Goal: Navigation & Orientation: Find specific page/section

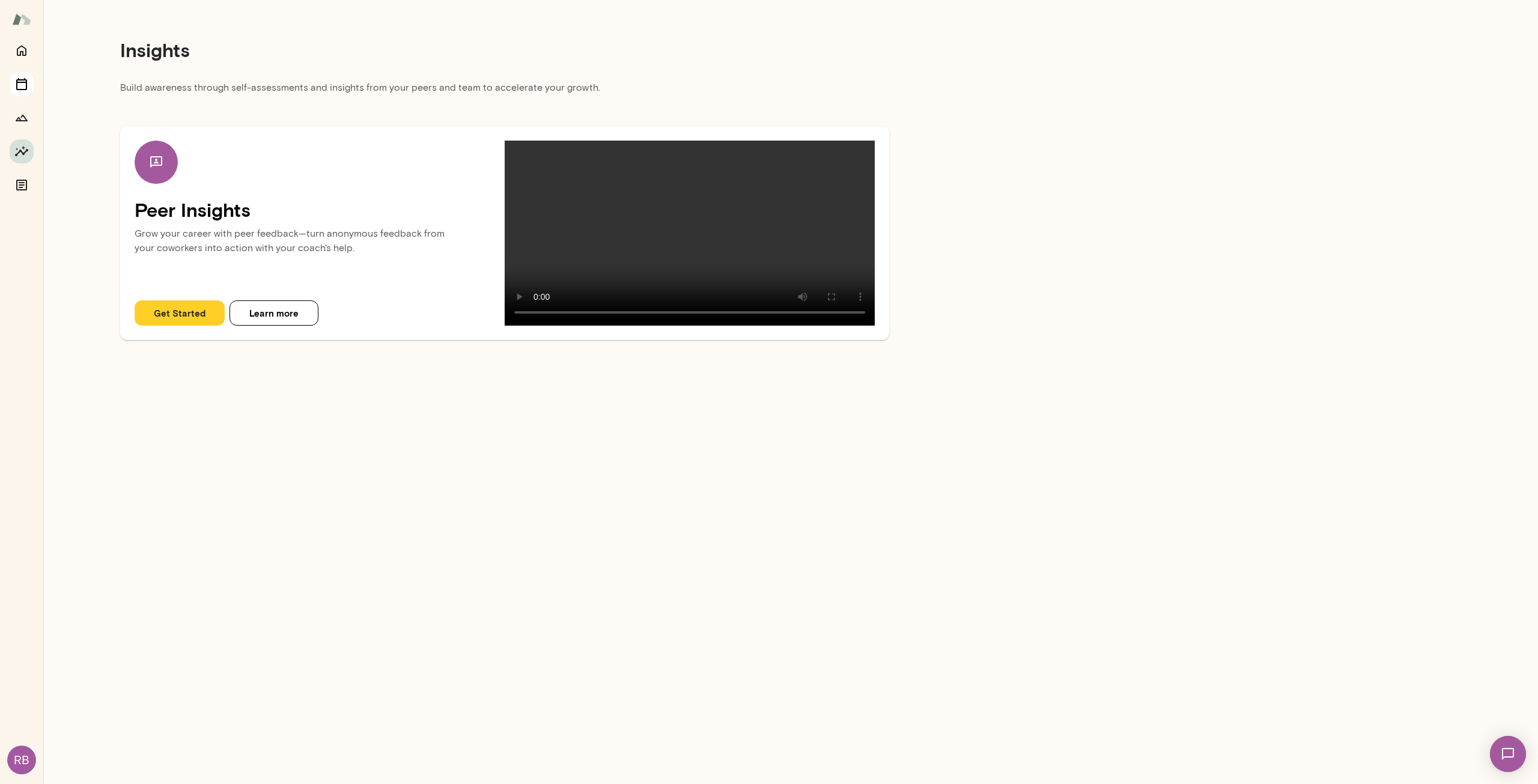
click at [17, 75] on button "Sessions" at bounding box center [21, 84] width 24 height 24
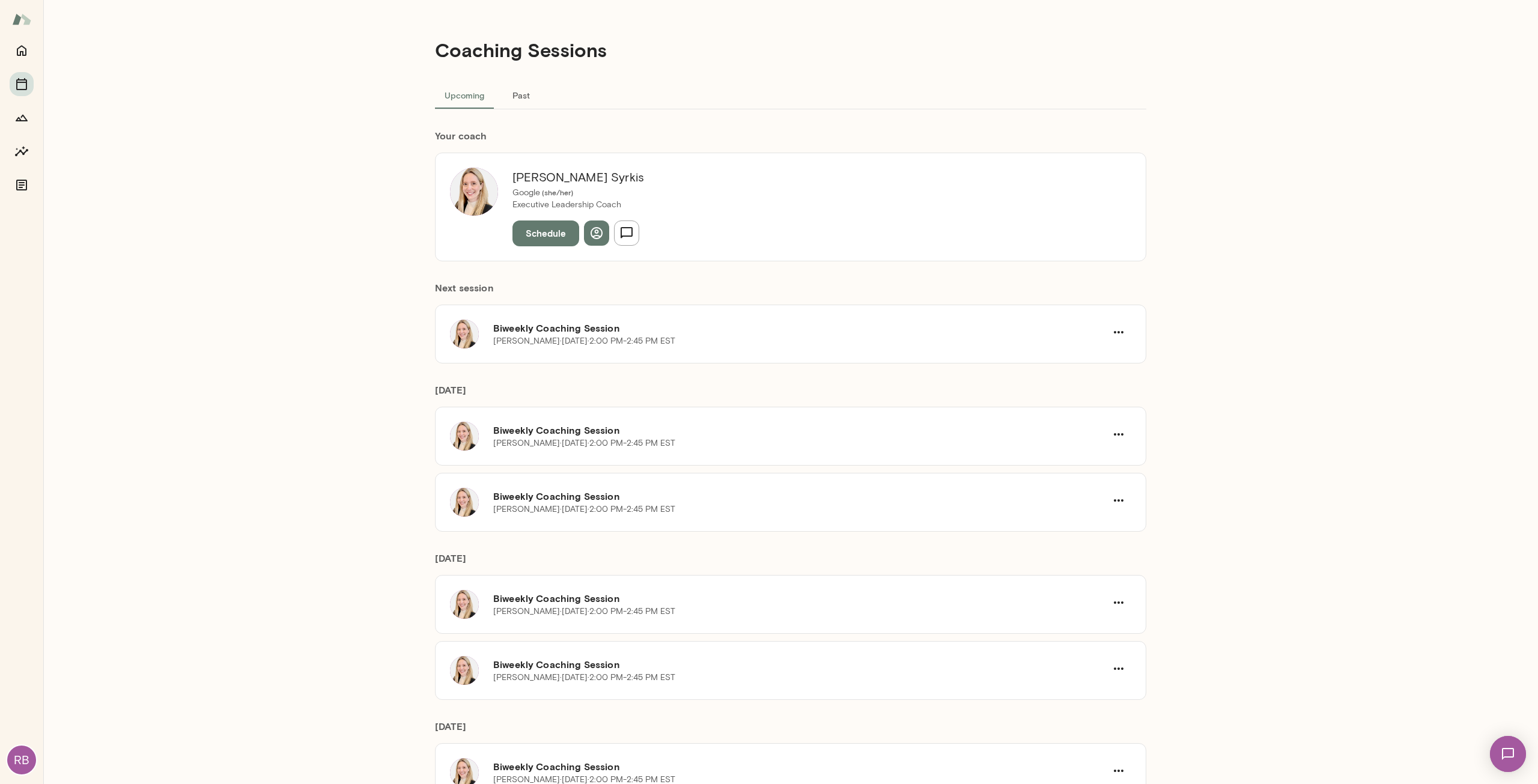
click at [848, 212] on div "[PERSON_NAME] Google ( she/her ) Executive Leadership Coach Schedule" at bounding box center [790, 206] width 711 height 108
click at [1120, 328] on icon "button" at bounding box center [1118, 332] width 14 height 14
click at [639, 307] on div at bounding box center [769, 392] width 1538 height 784
click at [587, 321] on h6 "Biweekly Coaching Session" at bounding box center [800, 328] width 613 height 14
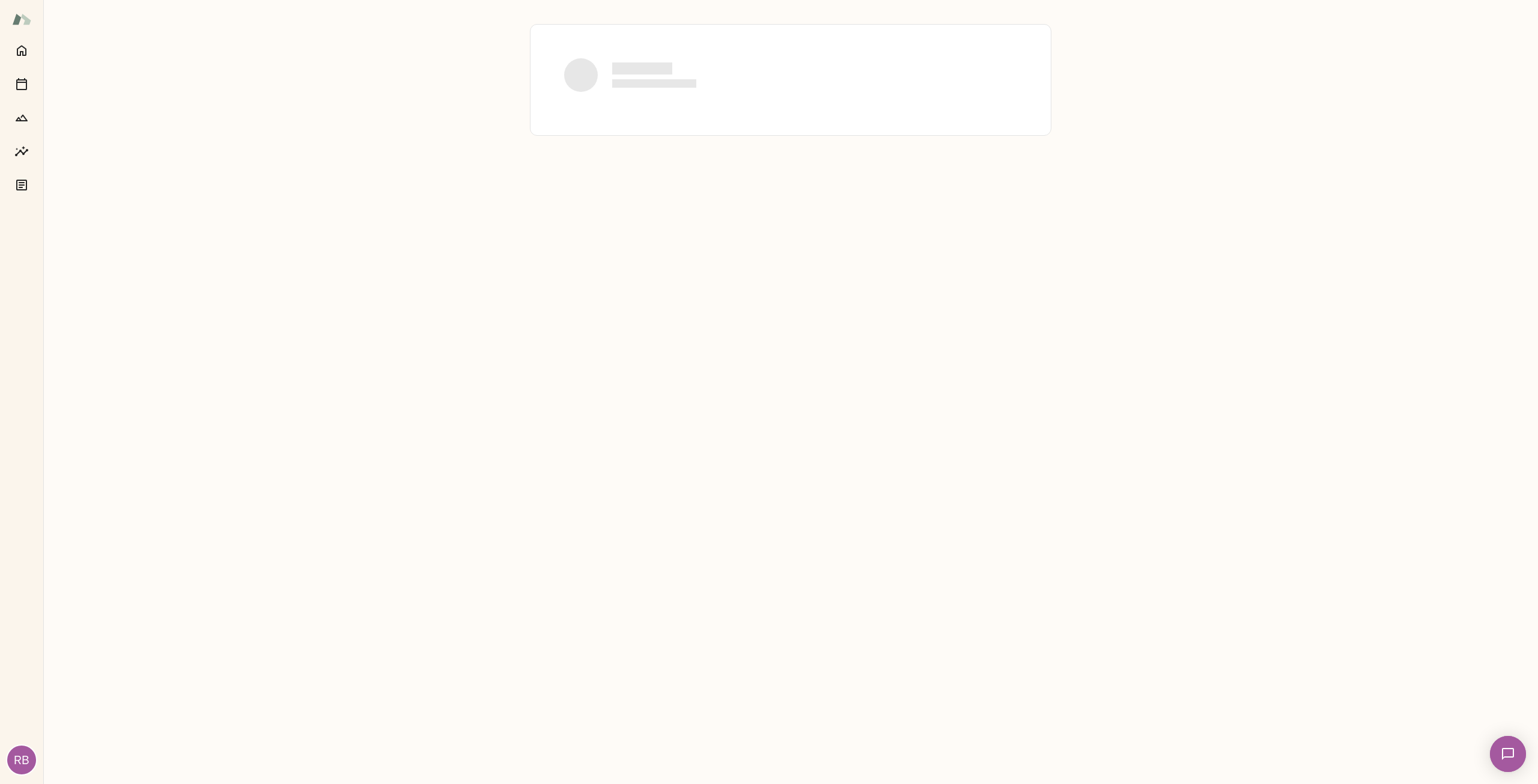
click at [572, 326] on div at bounding box center [791, 392] width 1495 height 784
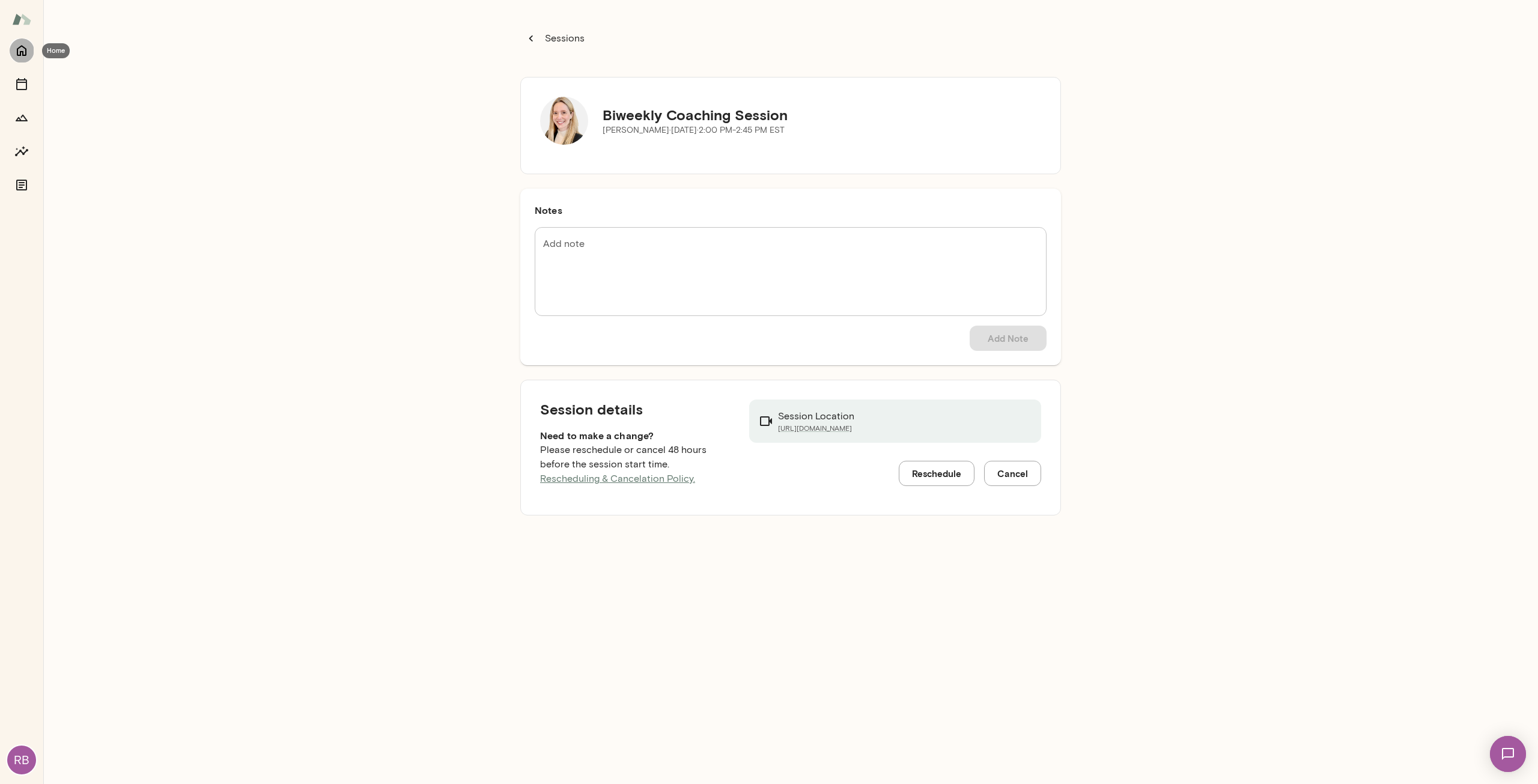
click at [20, 56] on icon "Home" at bounding box center [21, 50] width 14 height 14
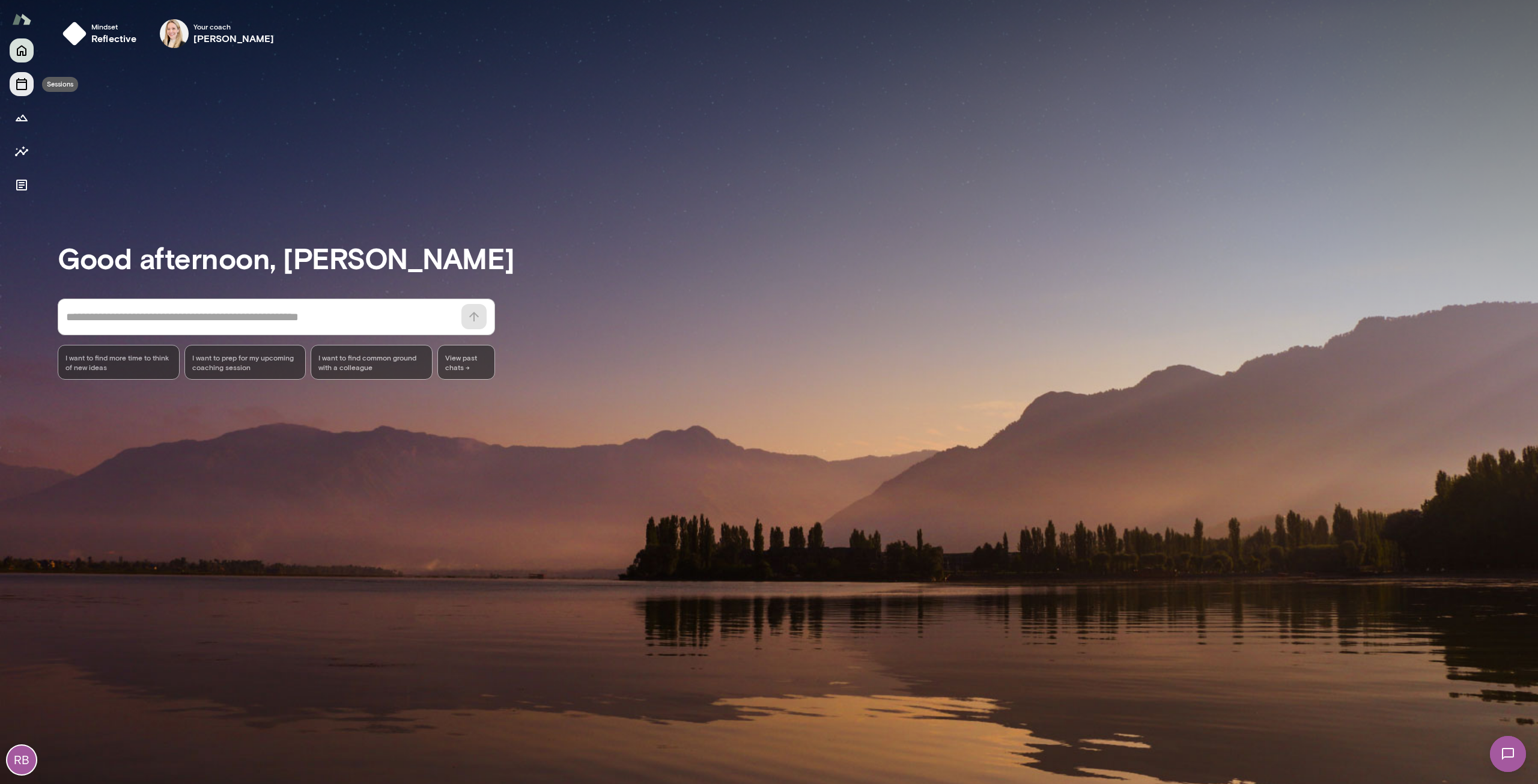
click at [22, 88] on icon "Sessions" at bounding box center [21, 84] width 14 height 14
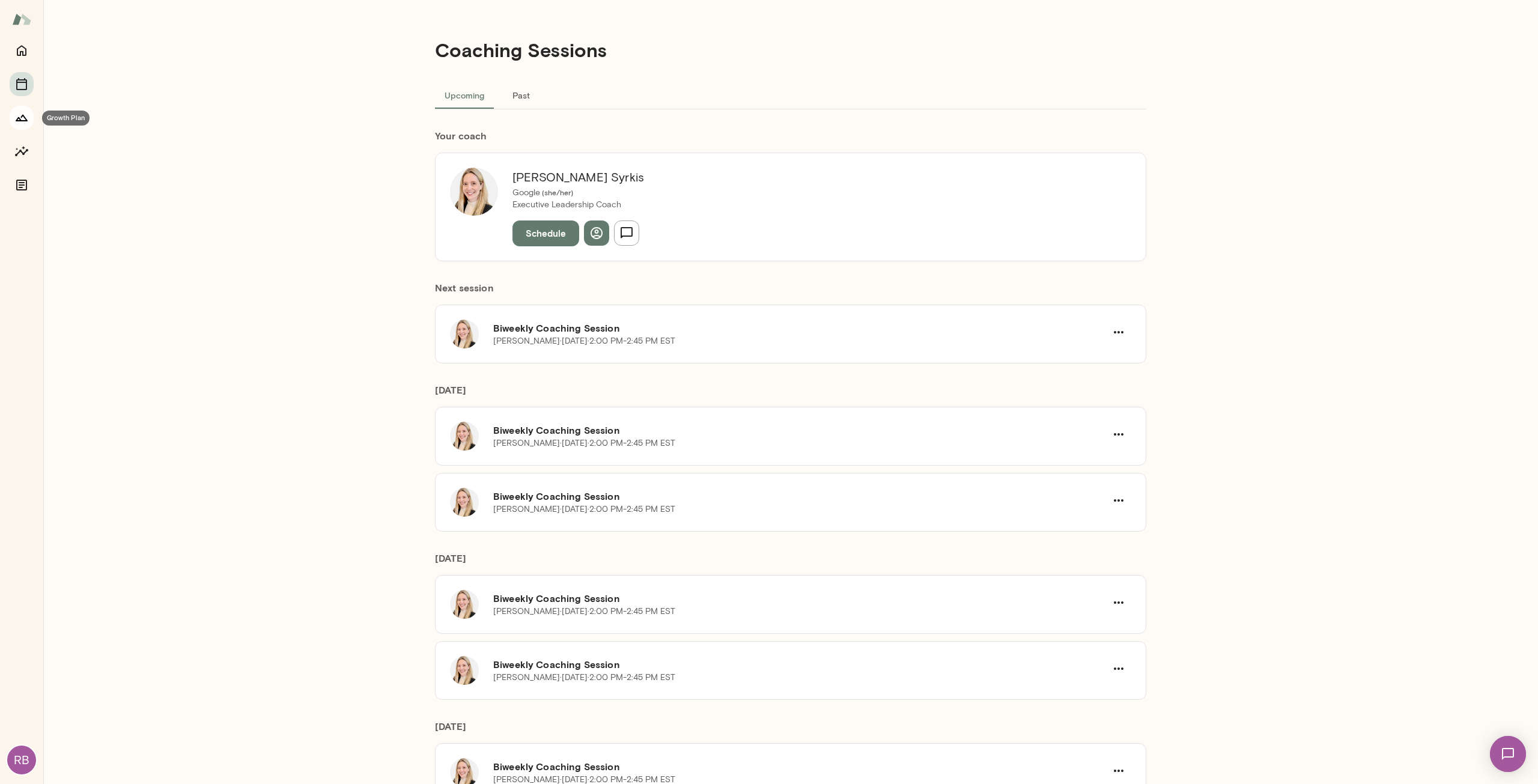
click at [20, 124] on icon "Growth Plan" at bounding box center [21, 118] width 14 height 14
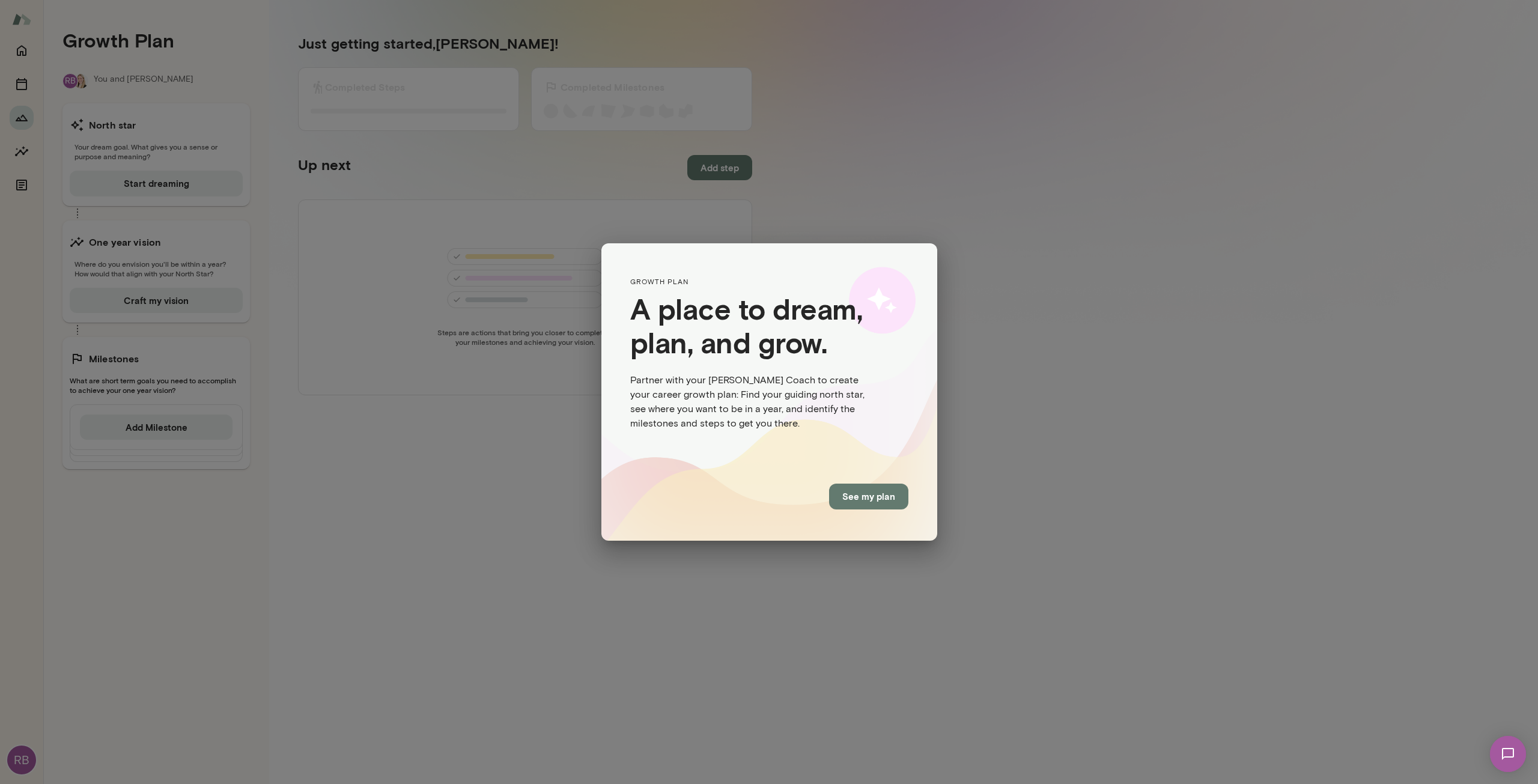
click at [522, 121] on div "GROWTH PLAN A place to dream, plan, and grow. Partner with your [PERSON_NAME] C…" at bounding box center [769, 392] width 1538 height 784
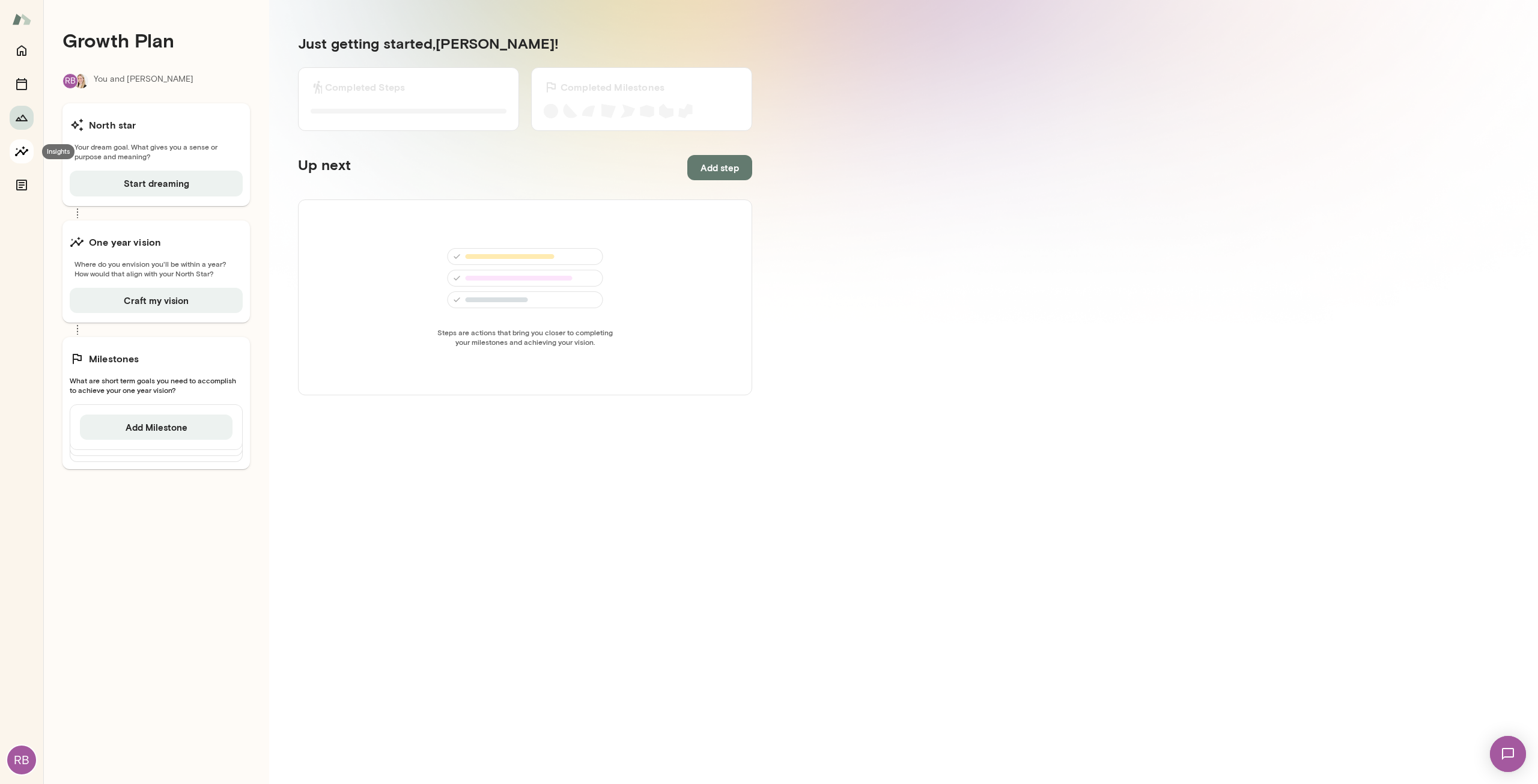
click at [22, 150] on icon "Insights" at bounding box center [21, 151] width 14 height 14
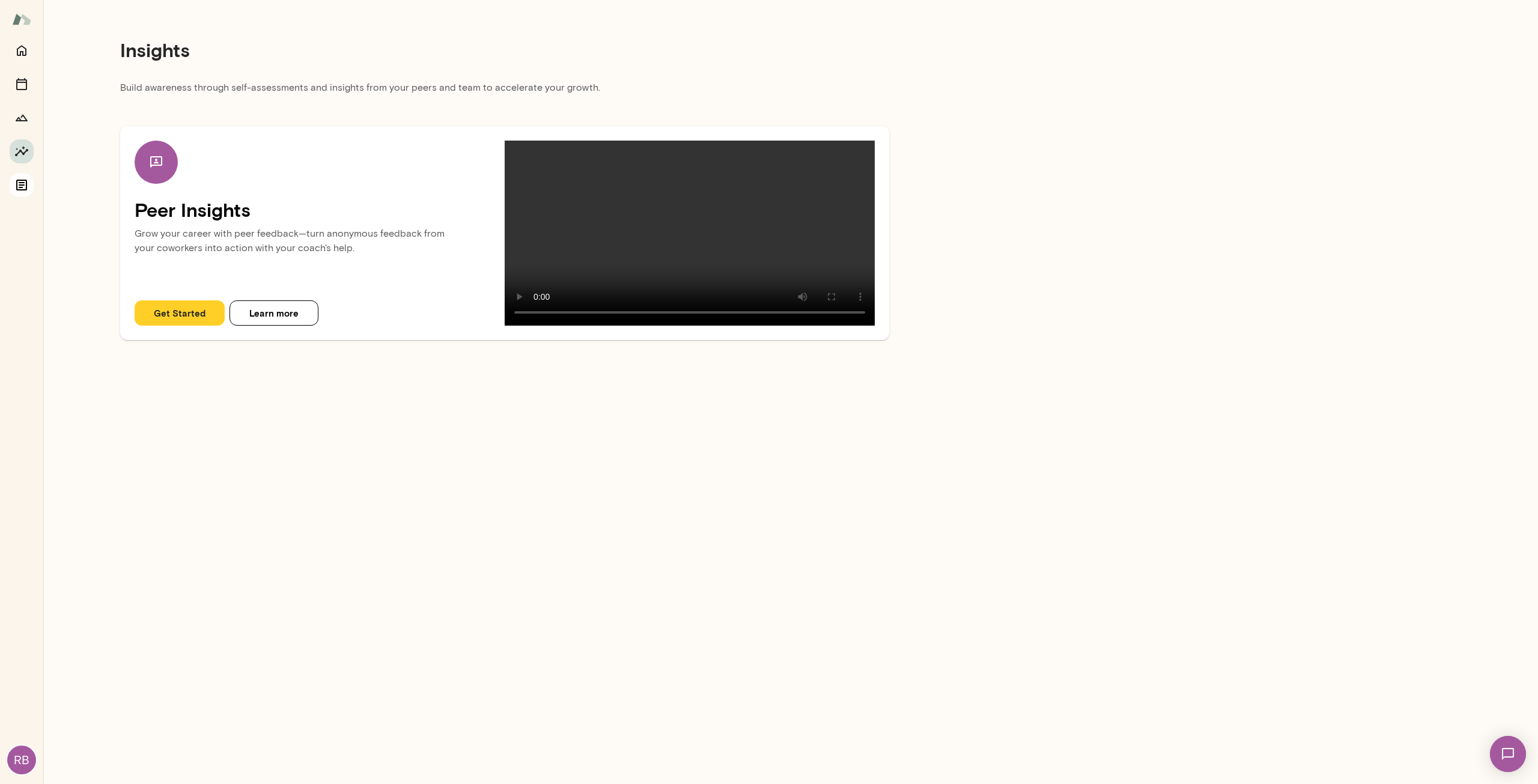
click at [19, 182] on icon "Documents" at bounding box center [21, 184] width 11 height 11
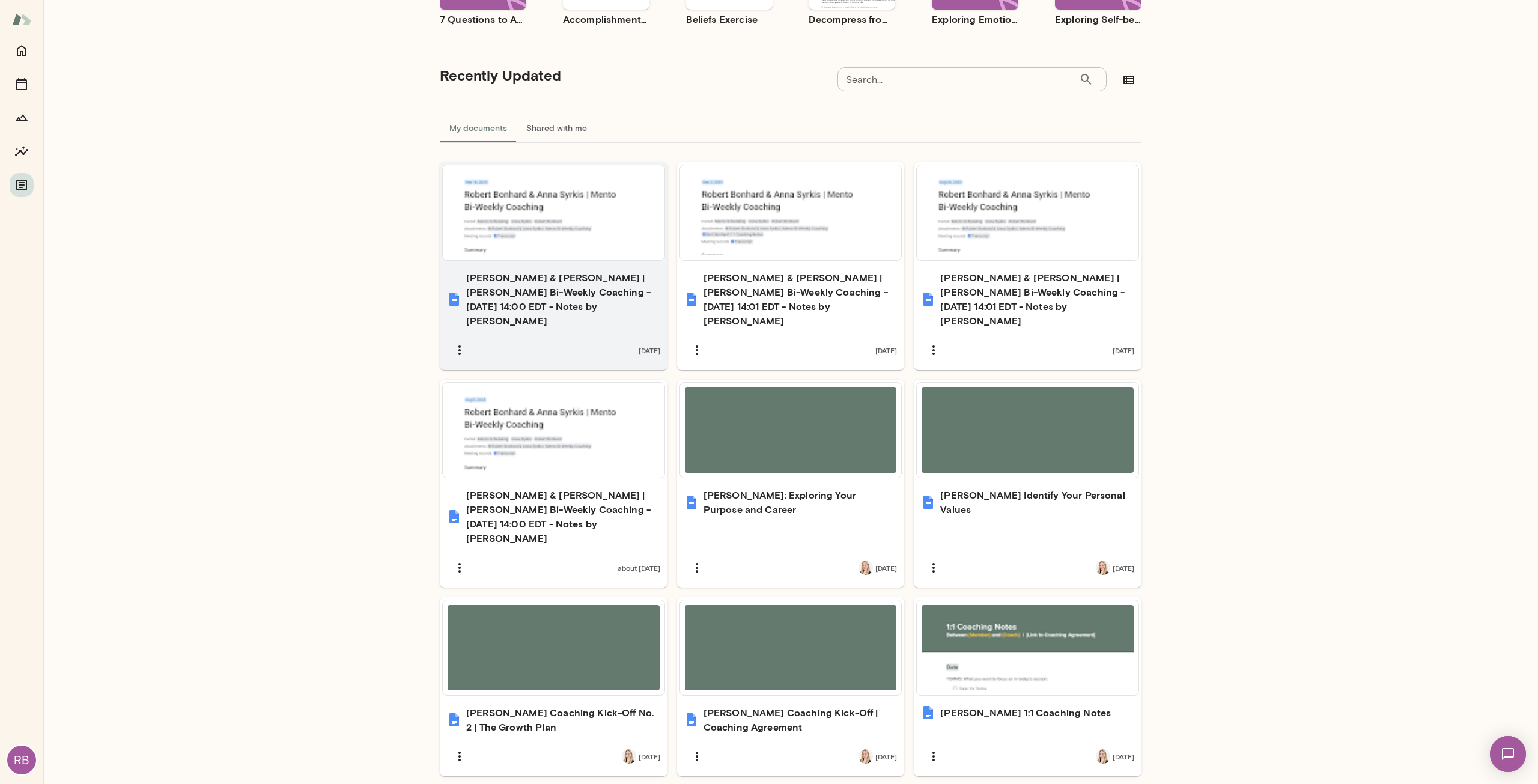
scroll to position [240, 0]
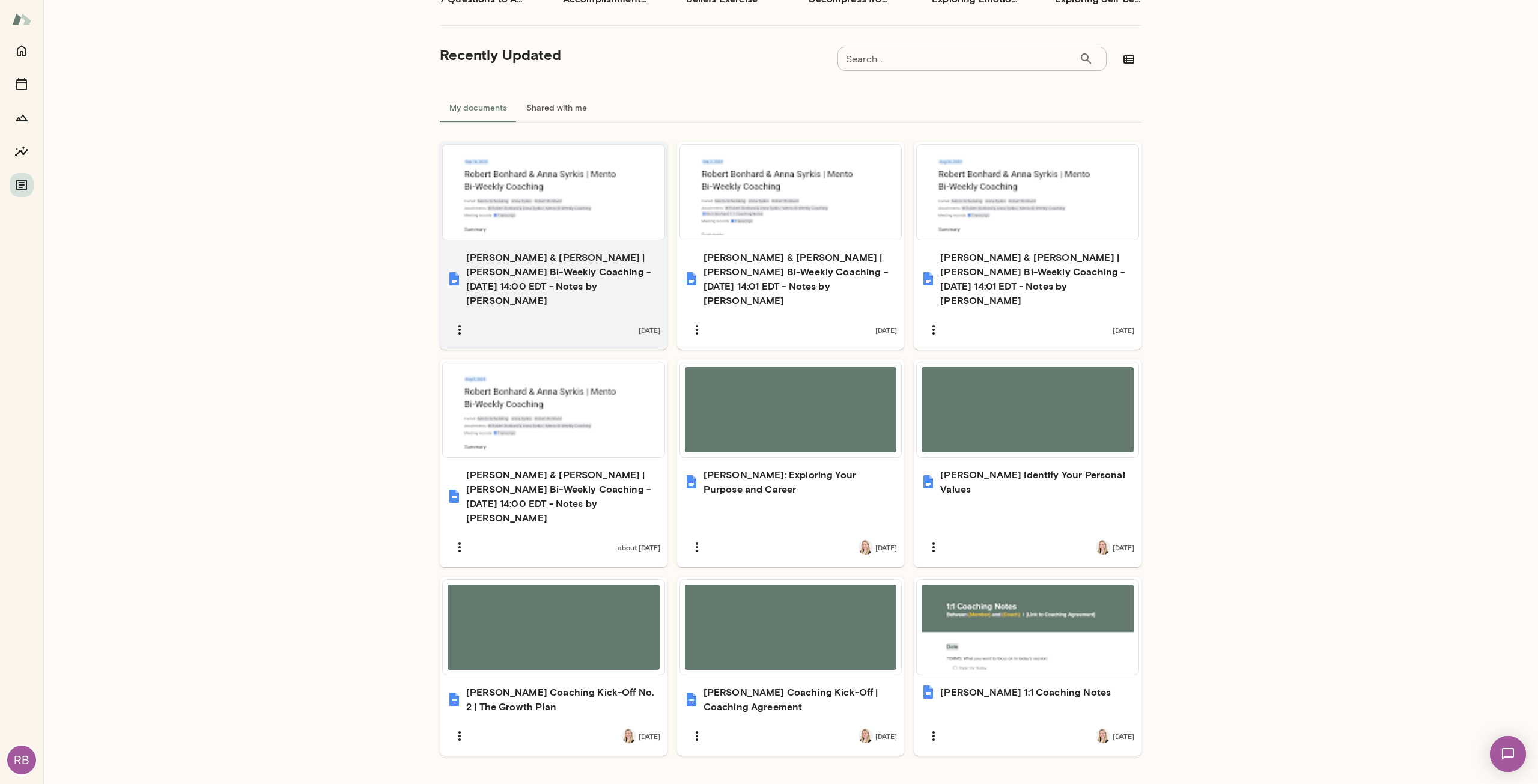
click at [520, 210] on div at bounding box center [554, 192] width 212 height 85
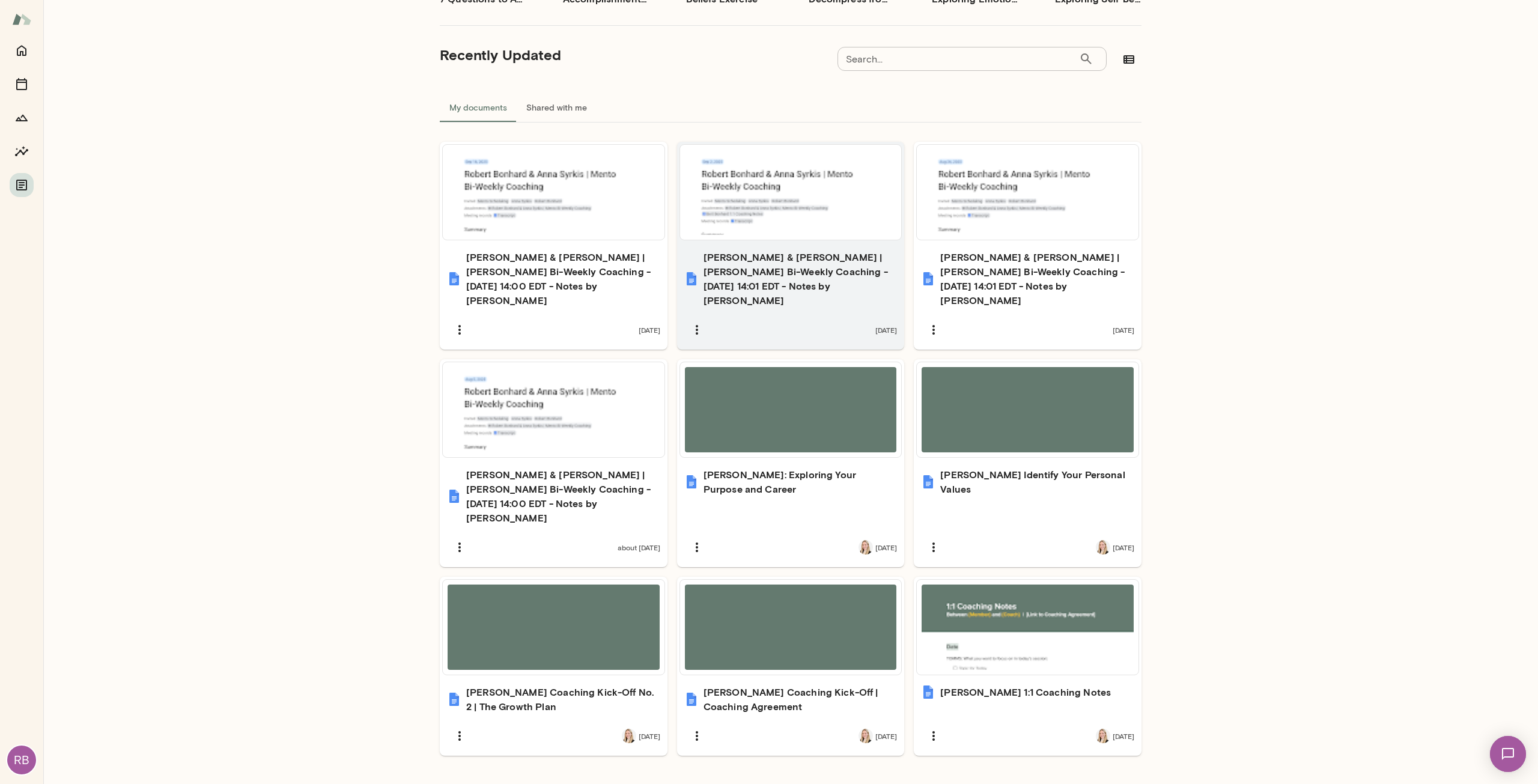
click at [789, 275] on h6 "[PERSON_NAME] & [PERSON_NAME] | [PERSON_NAME] Bi-Weekly Coaching - [DATE] 14:01…" at bounding box center [801, 279] width 194 height 58
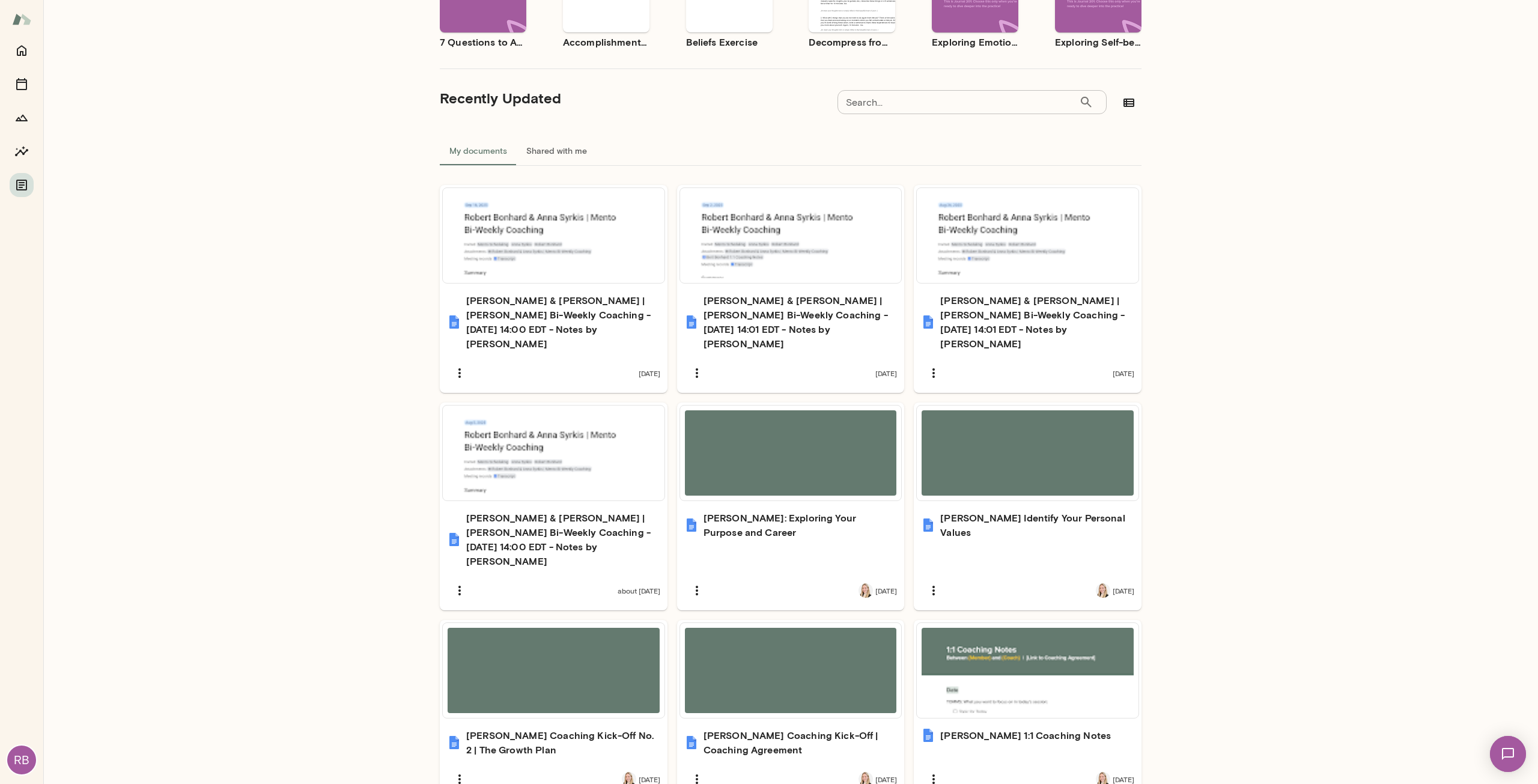
scroll to position [180, 0]
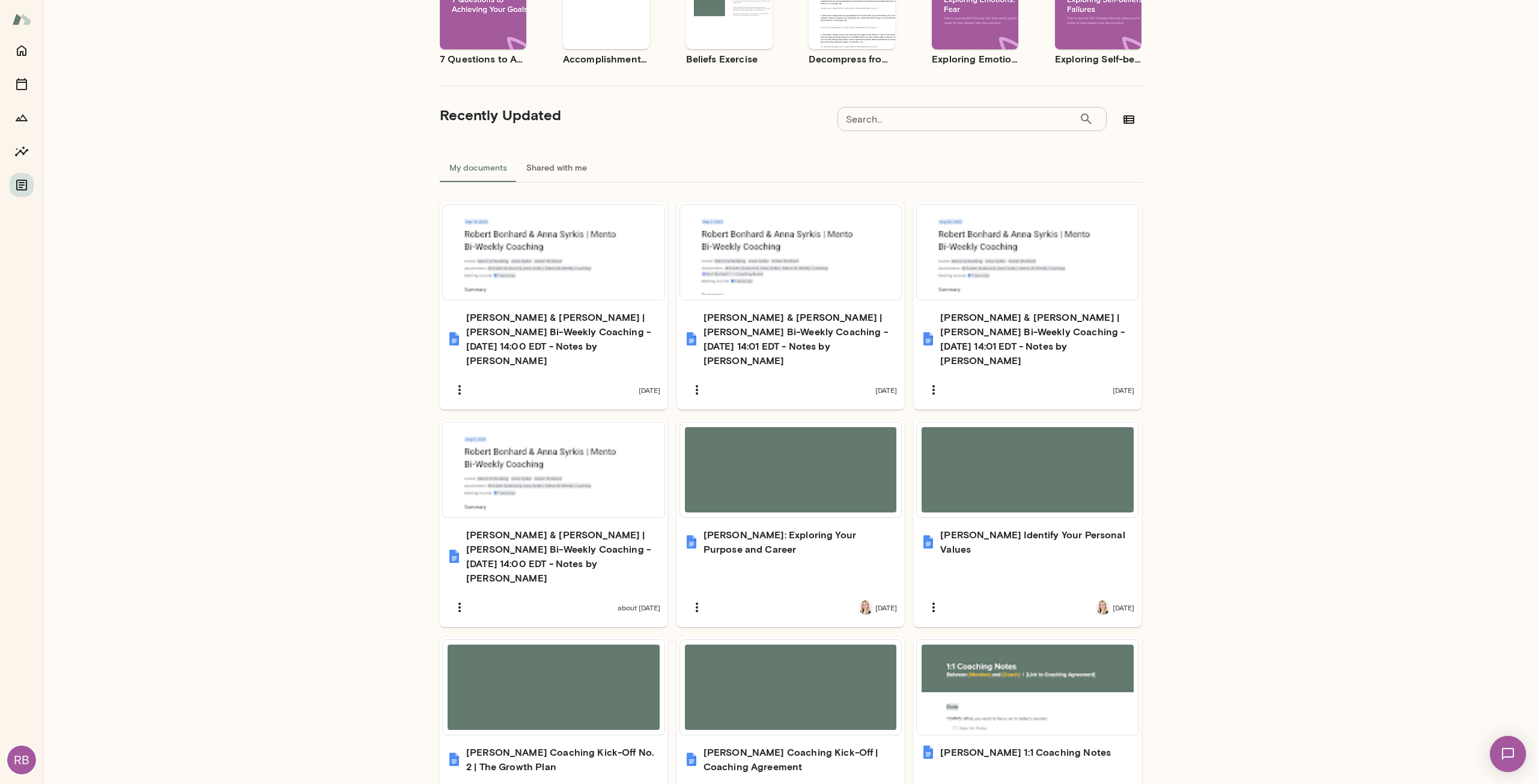
click at [575, 147] on div "Start with a template See all Use template Preview 7 Questions to Achieving You…" at bounding box center [791, 370] width 702 height 938
click at [564, 157] on button "Shared with me" at bounding box center [557, 168] width 80 height 29
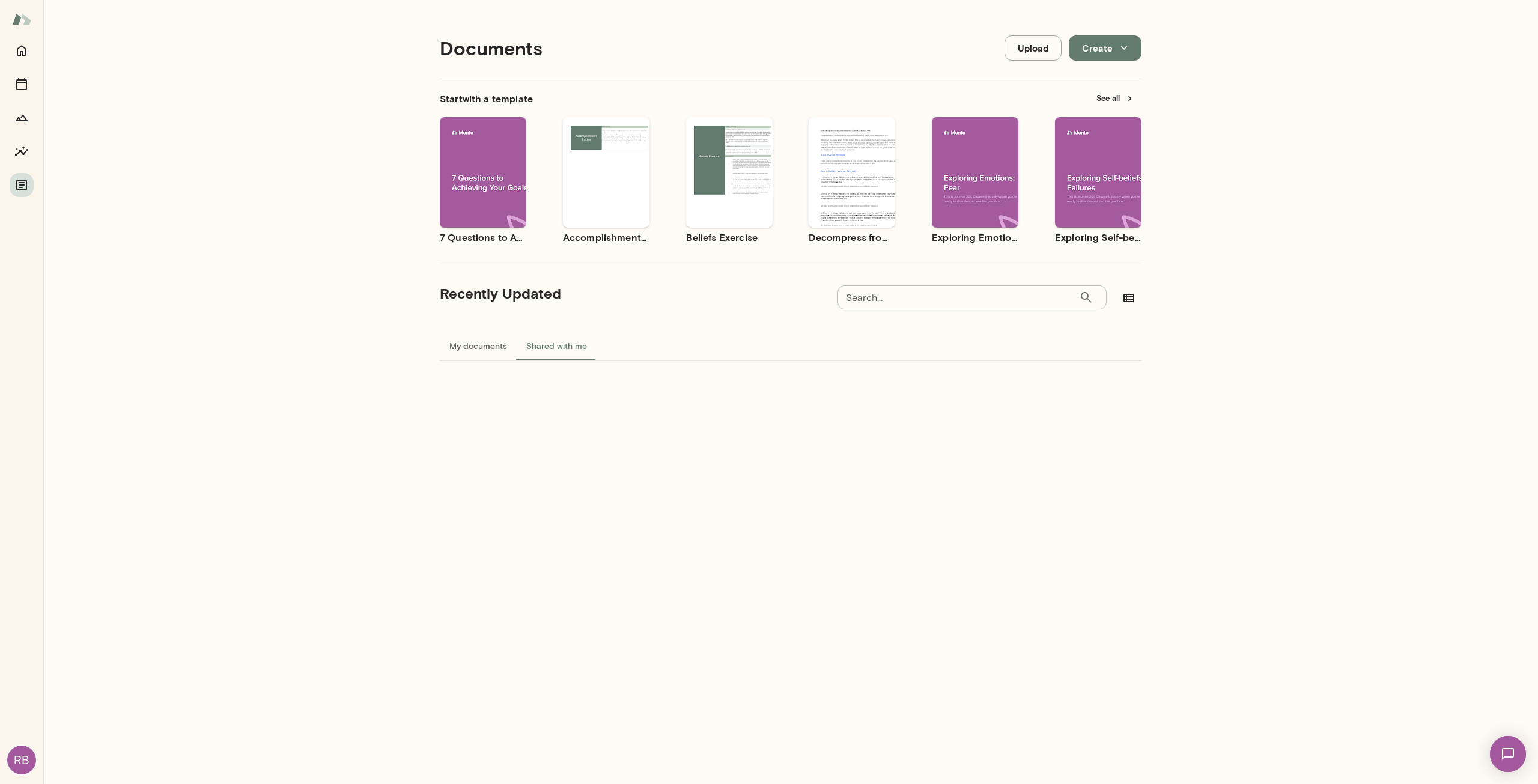
scroll to position [0, 0]
click at [467, 321] on div "Start with a template See all Use template Preview 7 Questions to Achieving You…" at bounding box center [791, 234] width 702 height 306
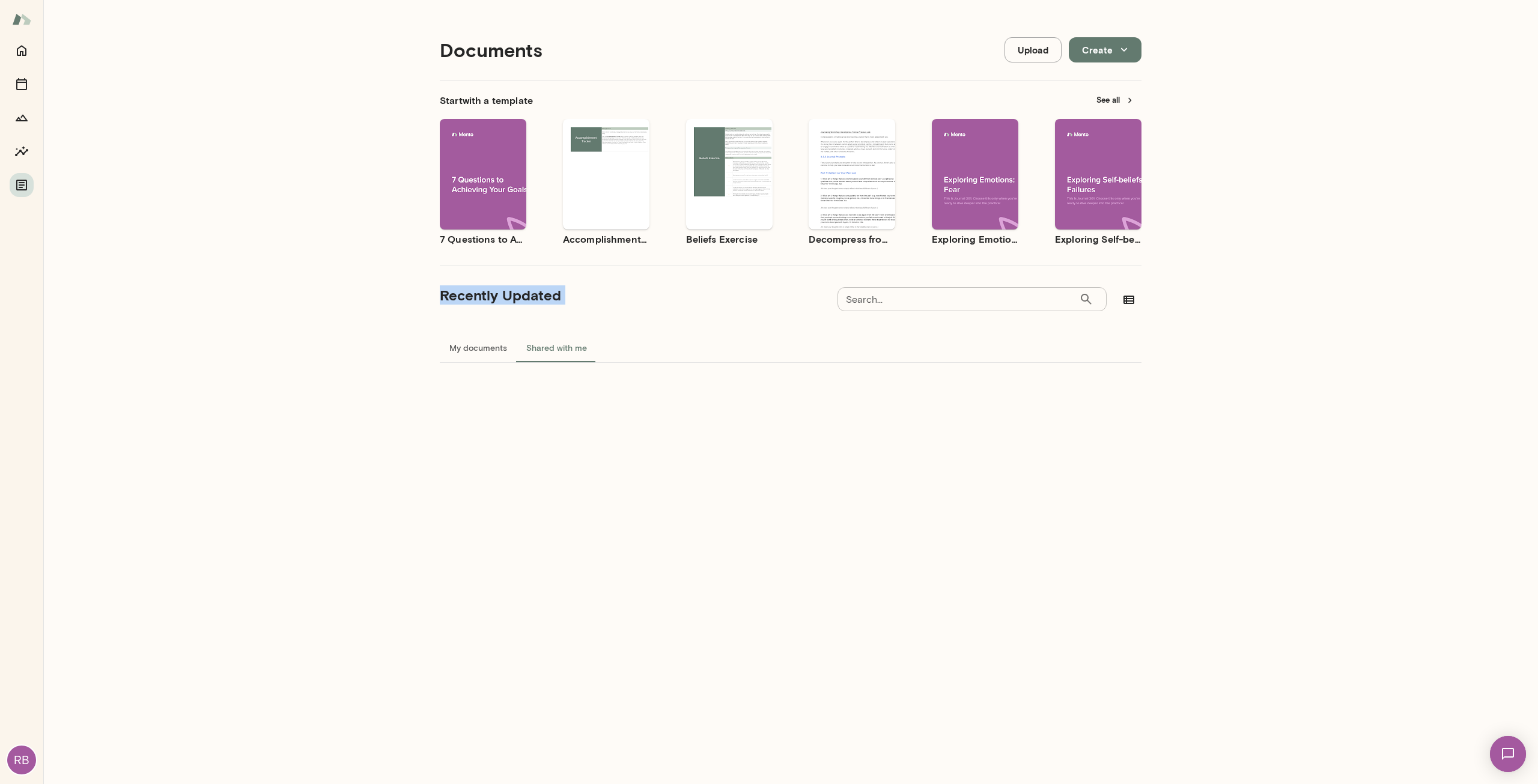
click at [467, 321] on div "Start with a template See all Use template Preview 7 Questions to Achieving You…" at bounding box center [791, 234] width 702 height 306
click at [727, 286] on div "Recently Updated Search... ​ Search..." at bounding box center [791, 299] width 702 height 29
click at [40, 113] on div "RB" at bounding box center [21, 411] width 43 height 745
click at [33, 116] on button "Growth Plan" at bounding box center [21, 118] width 24 height 24
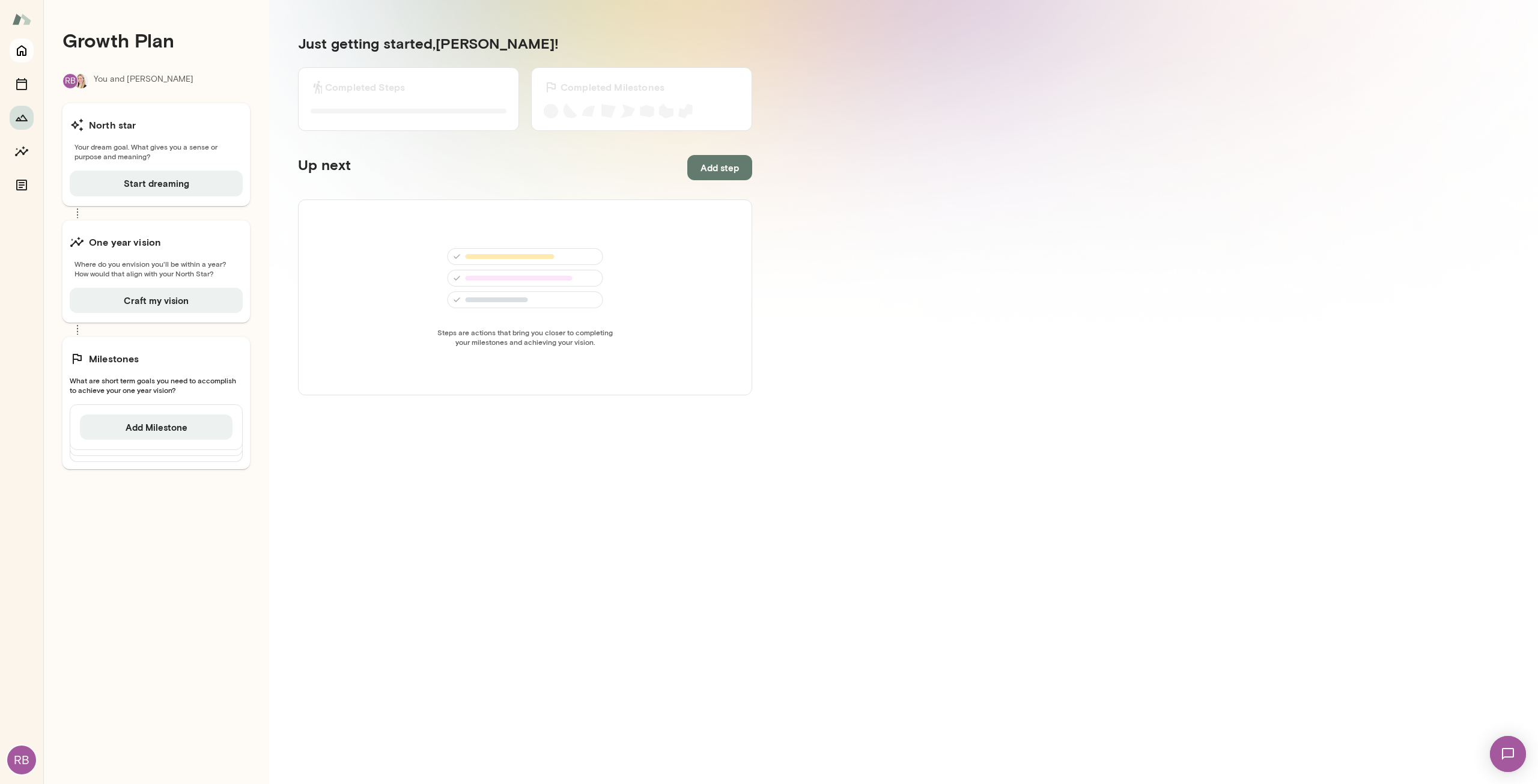
click at [21, 42] on button "Home" at bounding box center [21, 50] width 24 height 24
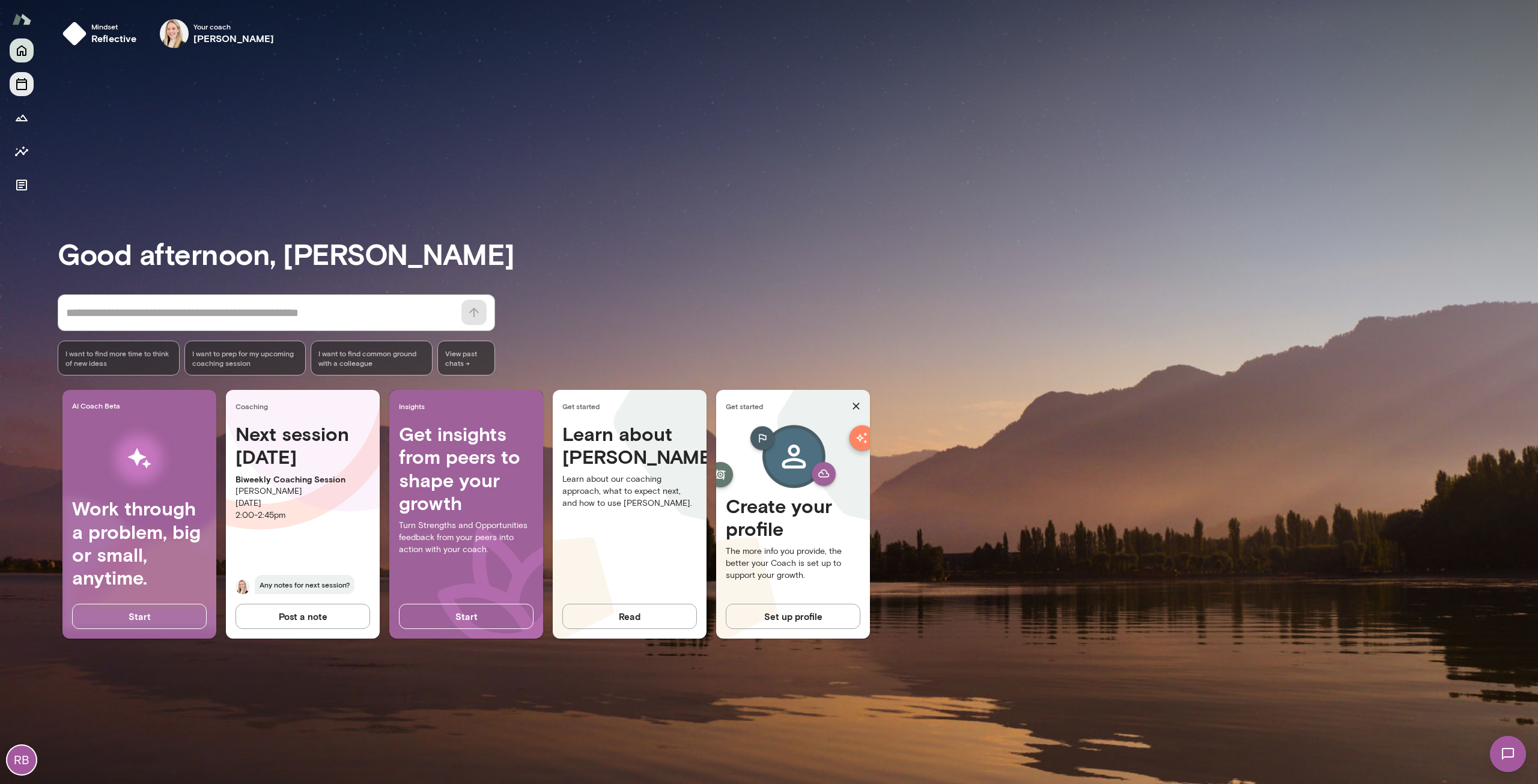
click at [14, 93] on button "Sessions" at bounding box center [21, 84] width 24 height 24
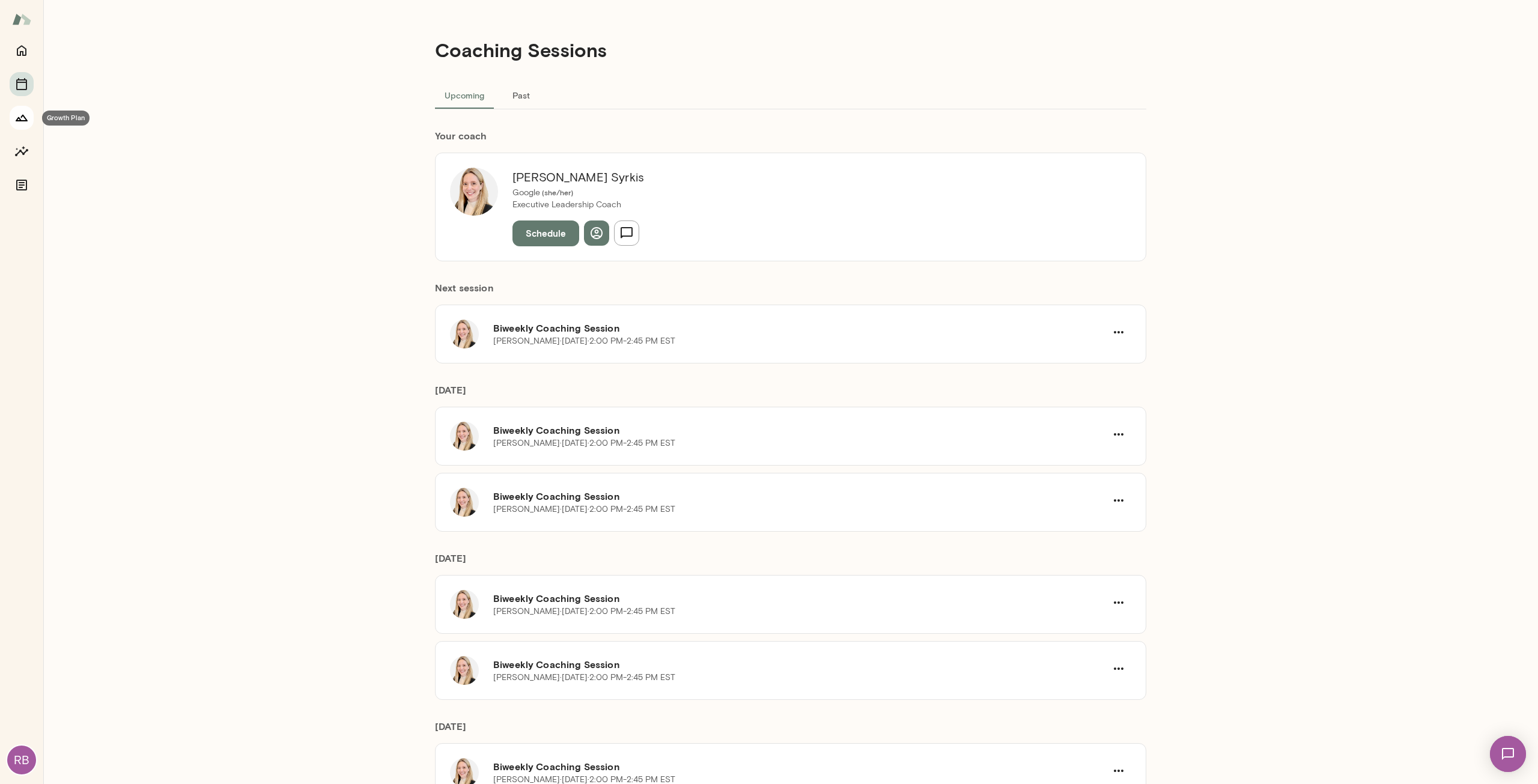
click at [28, 122] on icon "Growth Plan" at bounding box center [21, 118] width 14 height 14
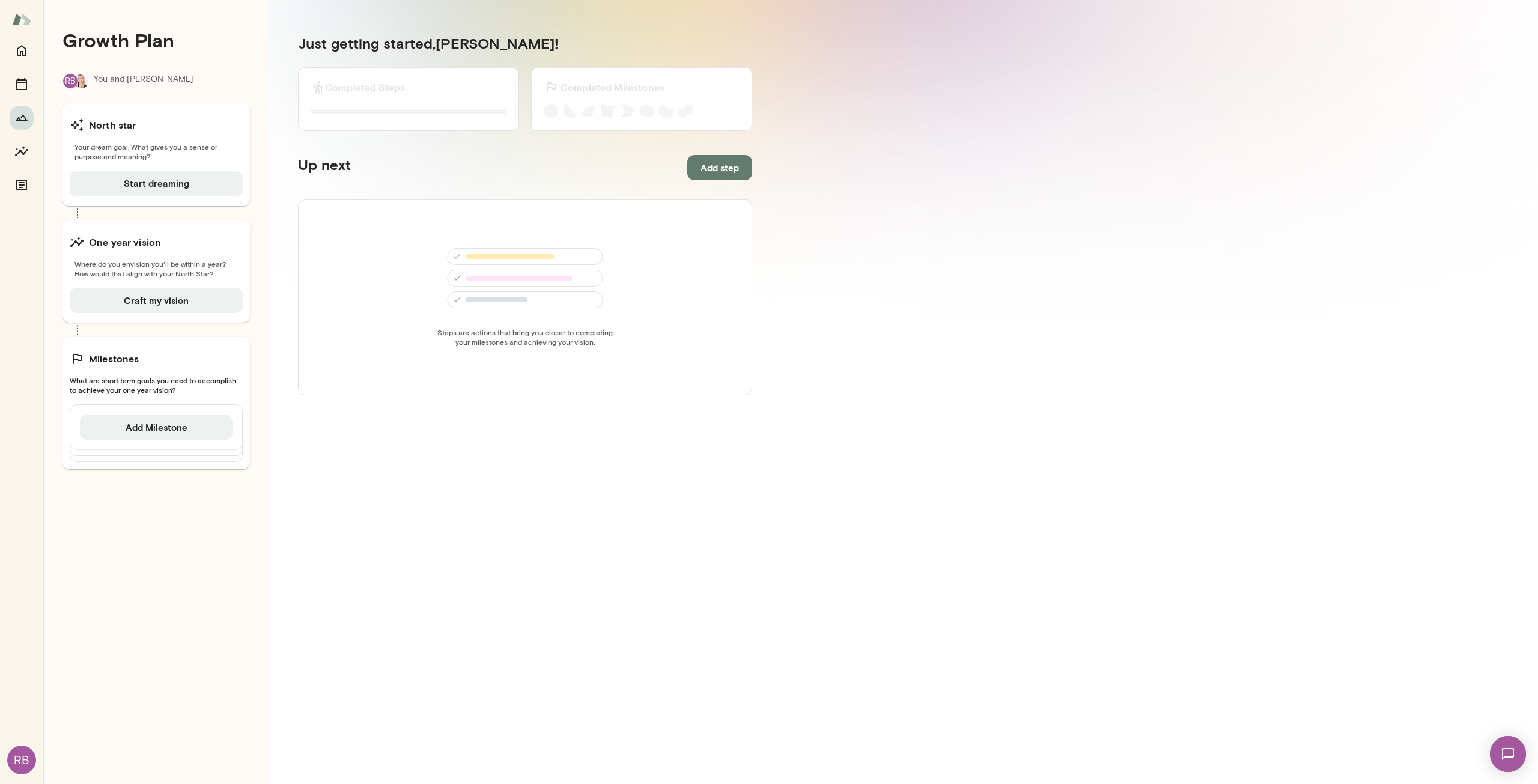
click at [149, 131] on div "North star" at bounding box center [156, 125] width 173 height 24
click at [202, 273] on span "Where do you envision you'll be within a year? How would that align with your N…" at bounding box center [156, 268] width 173 height 19
click at [175, 355] on div "Milestones" at bounding box center [156, 358] width 173 height 24
click at [23, 143] on button "Insights" at bounding box center [21, 151] width 24 height 24
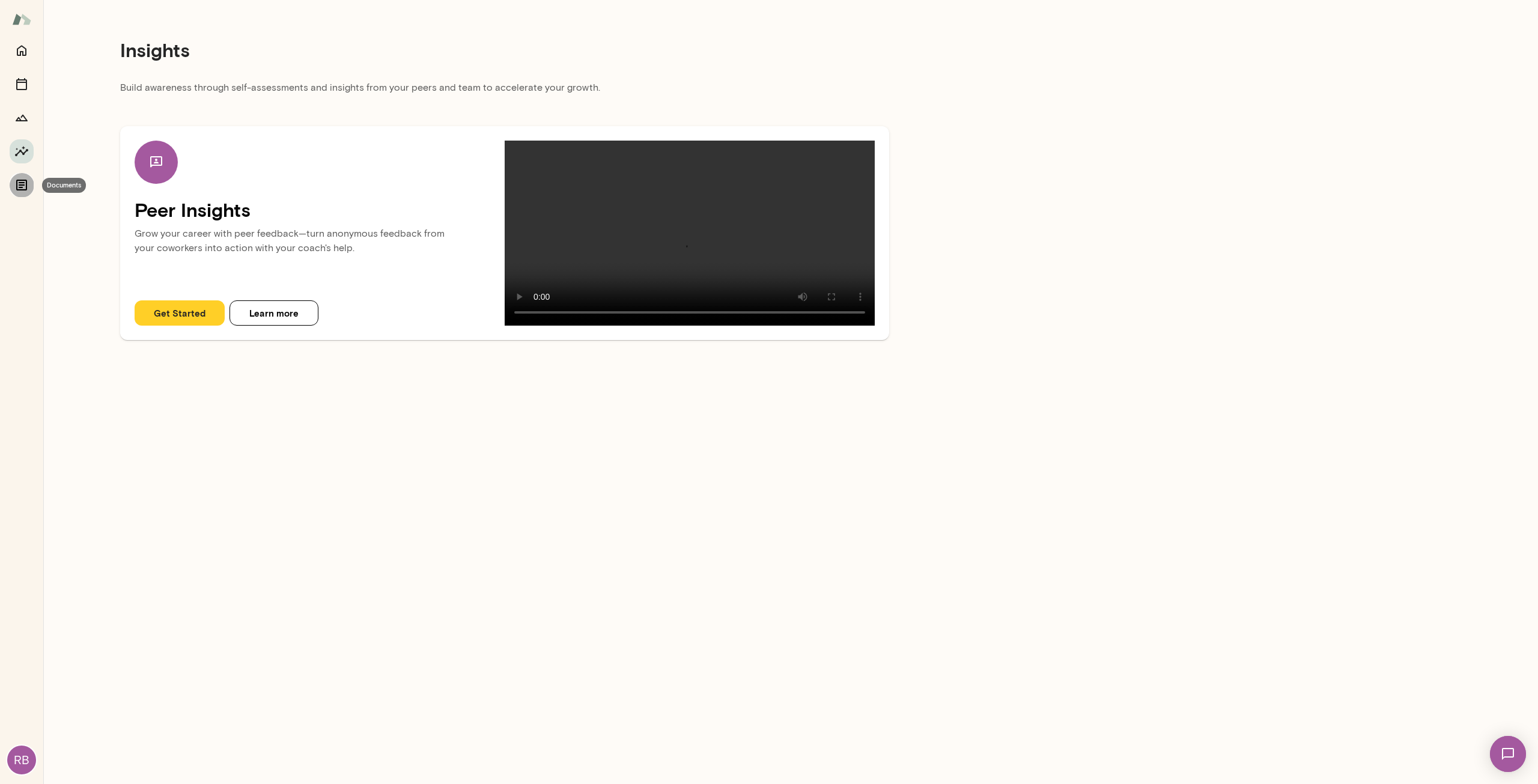
click at [21, 190] on icon "Documents" at bounding box center [21, 184] width 11 height 11
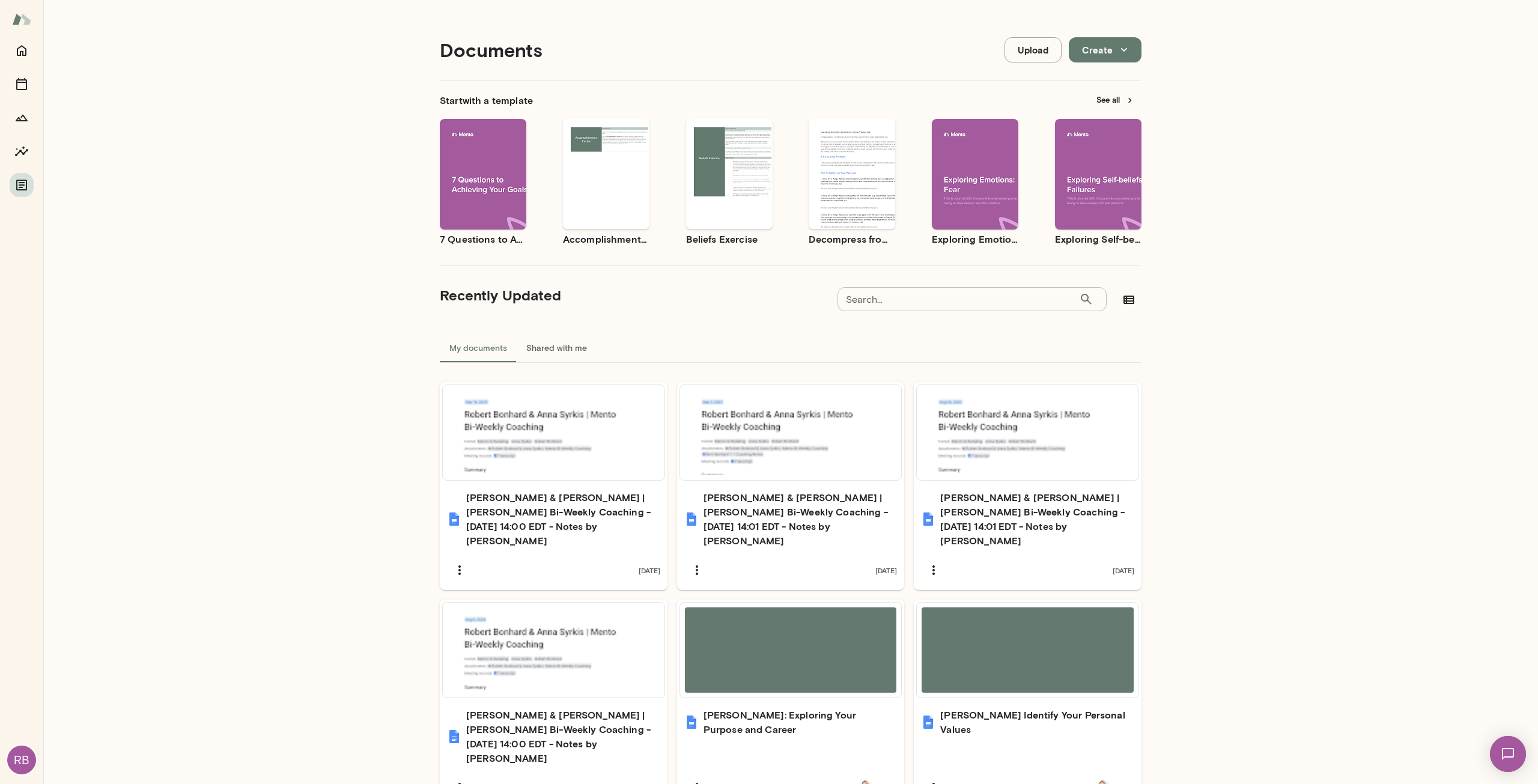
click at [558, 333] on button "Shared with me" at bounding box center [557, 348] width 80 height 29
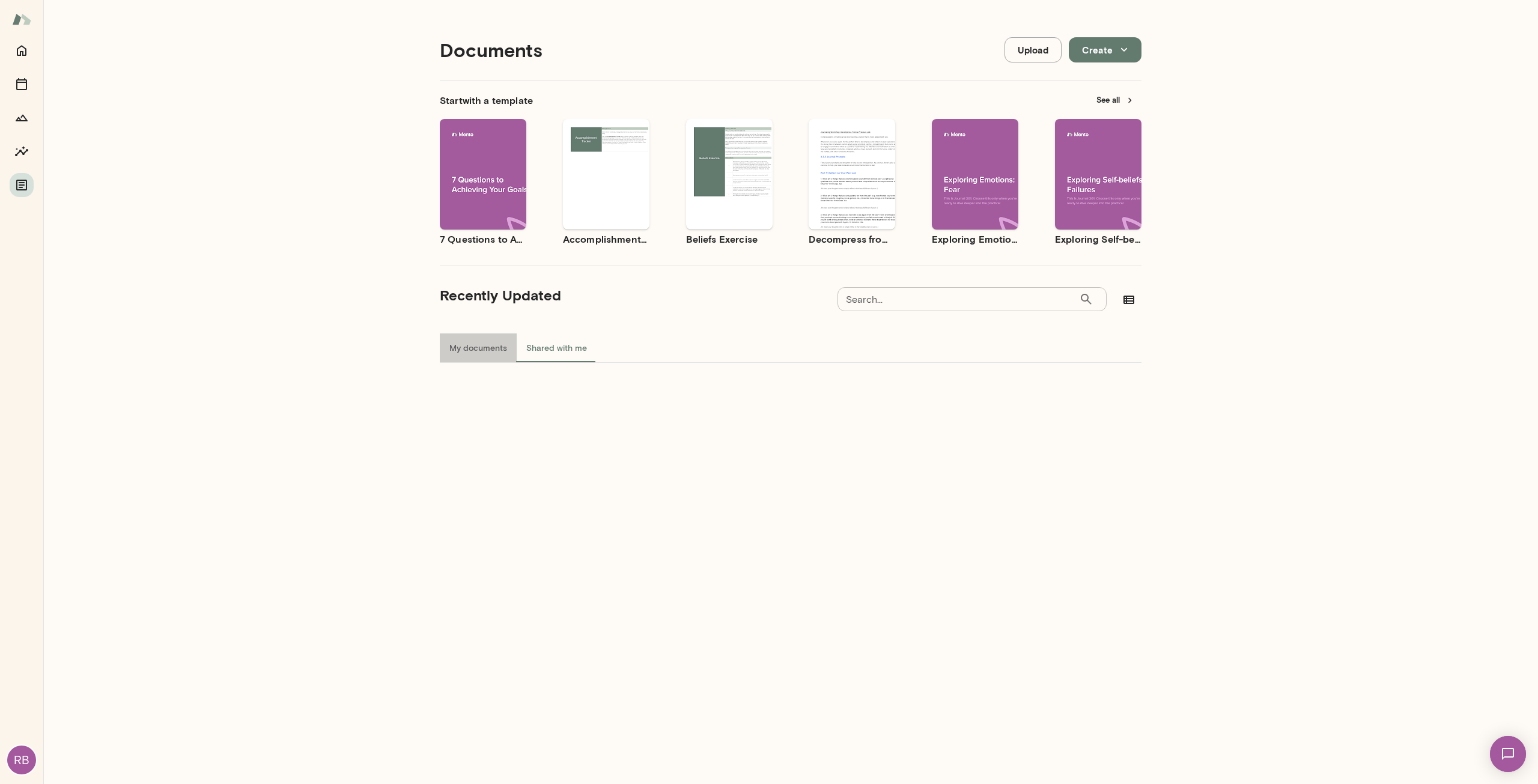
drag, startPoint x: 455, startPoint y: 361, endPoint x: 403, endPoint y: 483, distance: 132.6
click at [448, 373] on div "Start with a template See all Use template Preview 7 Questions to Achieving You…" at bounding box center [791, 234] width 702 height 306
click at [403, 483] on div "Documents Upload Create Start with a template See all Use template Preview 7 Qu…" at bounding box center [791, 396] width 1495 height 793
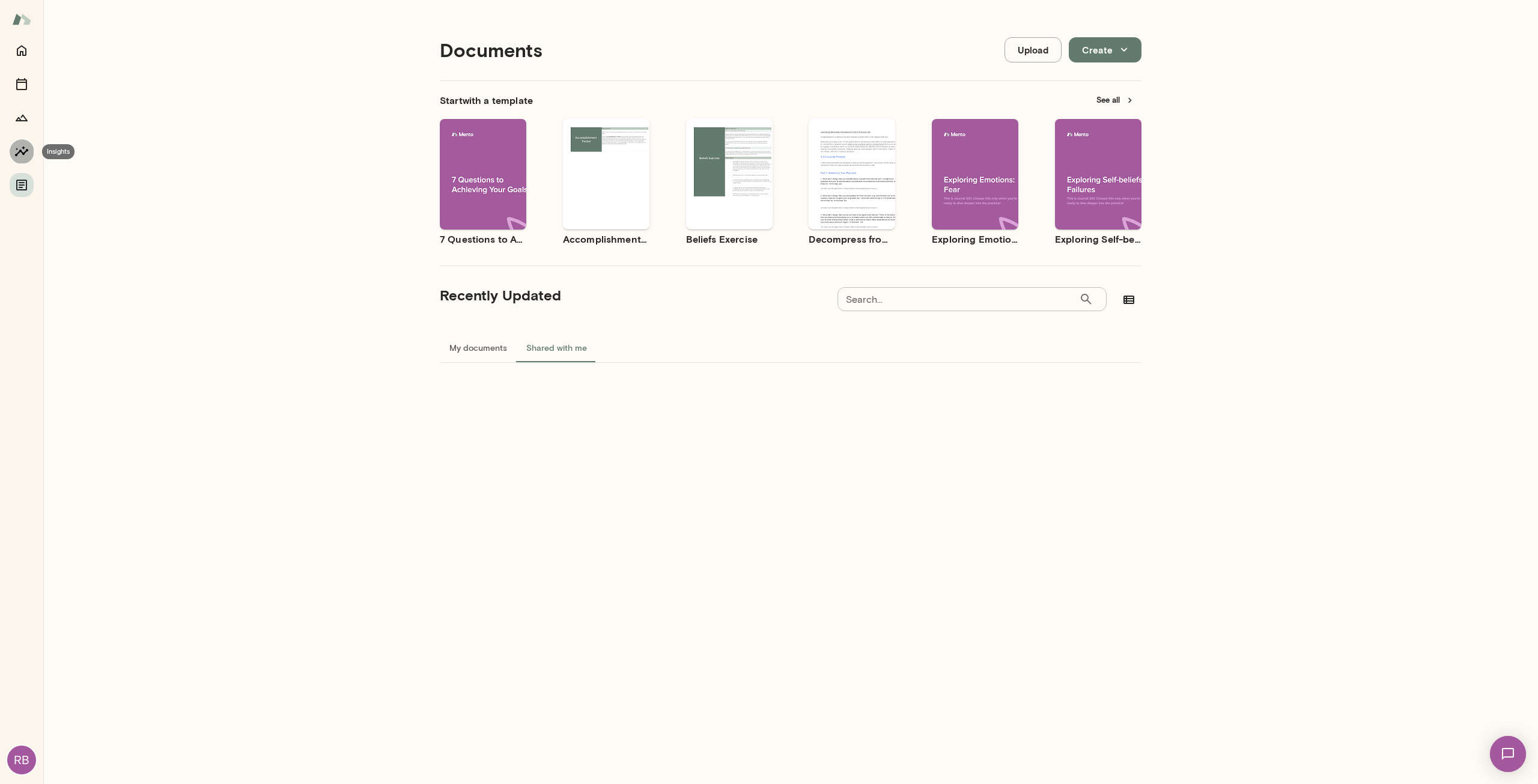
click at [21, 157] on icon "Insights" at bounding box center [21, 151] width 14 height 14
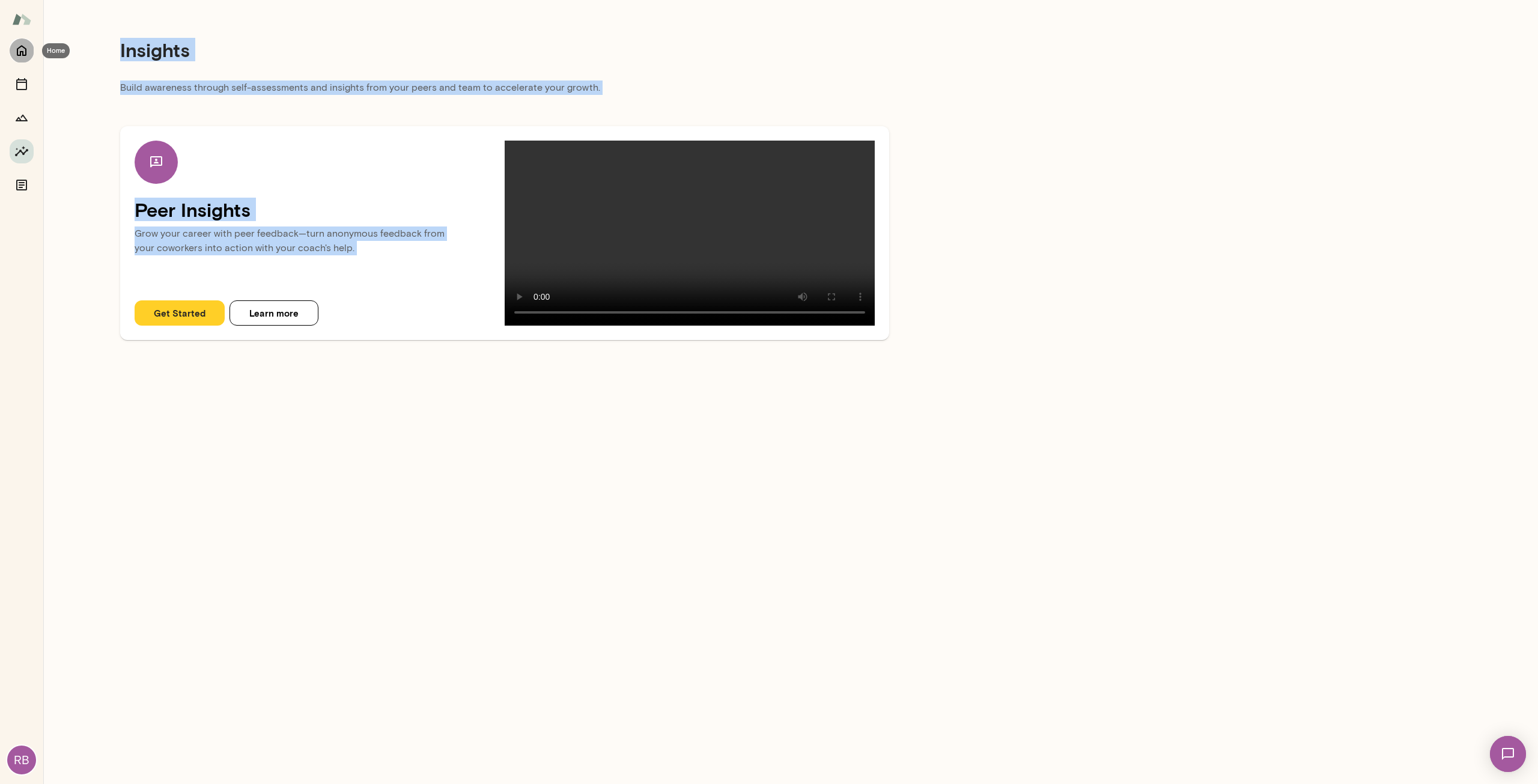
click at [18, 41] on button "Home" at bounding box center [21, 50] width 24 height 24
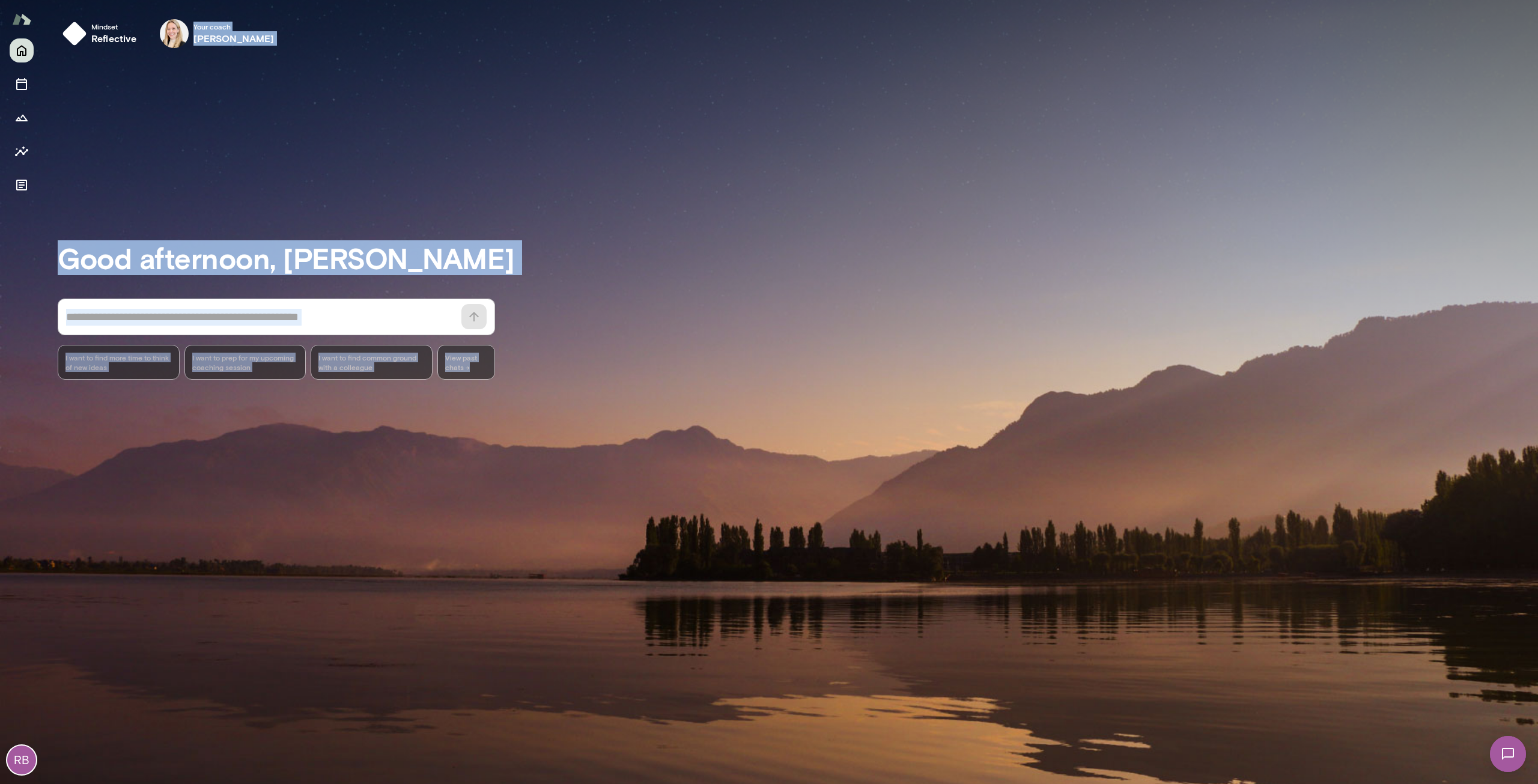
click at [277, 191] on div "Good afternoon, [PERSON_NAME] * ​ ​ I want to find more time to think of new id…" at bounding box center [797, 420] width 1480 height 697
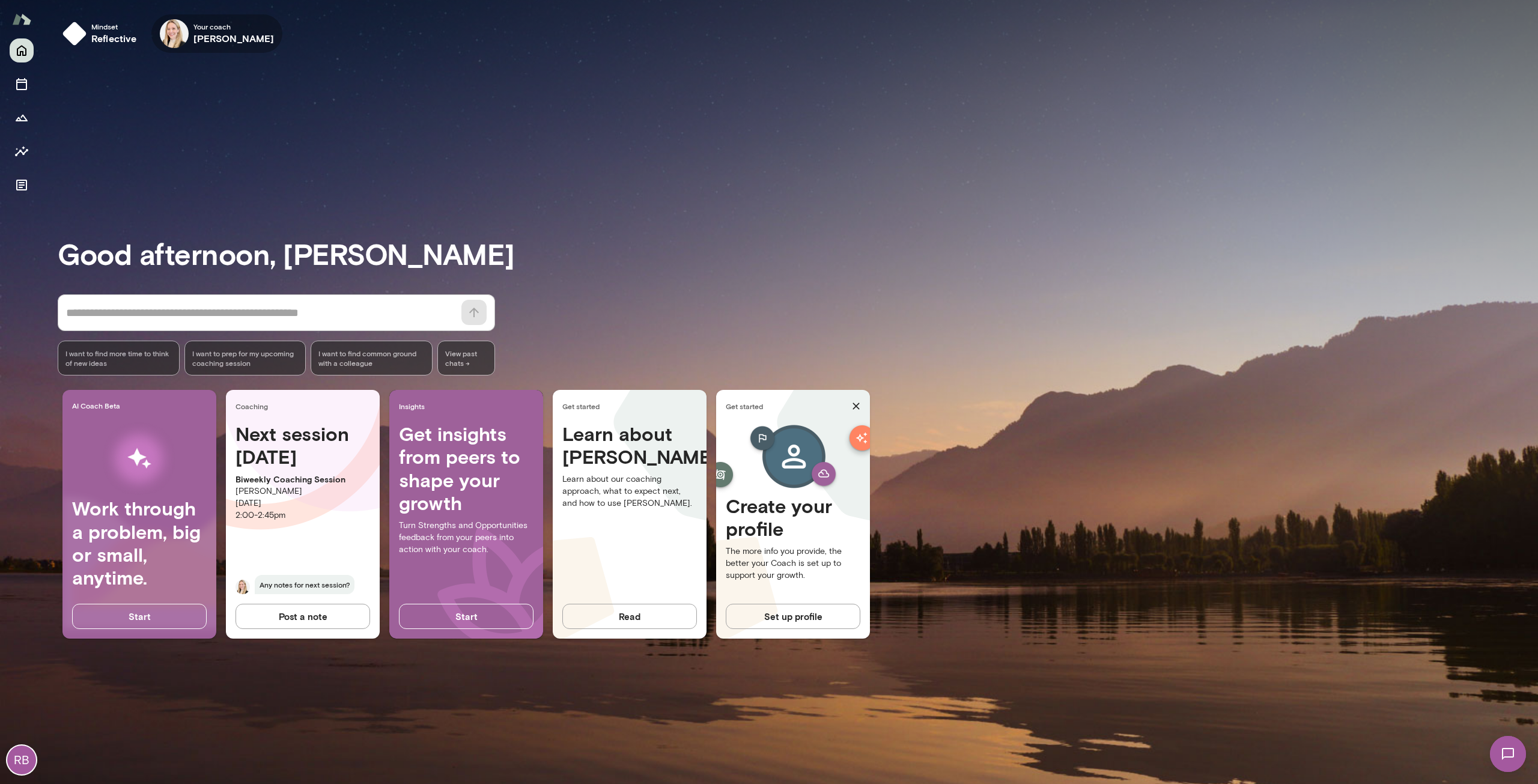
click at [195, 31] on h6 "[PERSON_NAME]" at bounding box center [234, 38] width 81 height 14
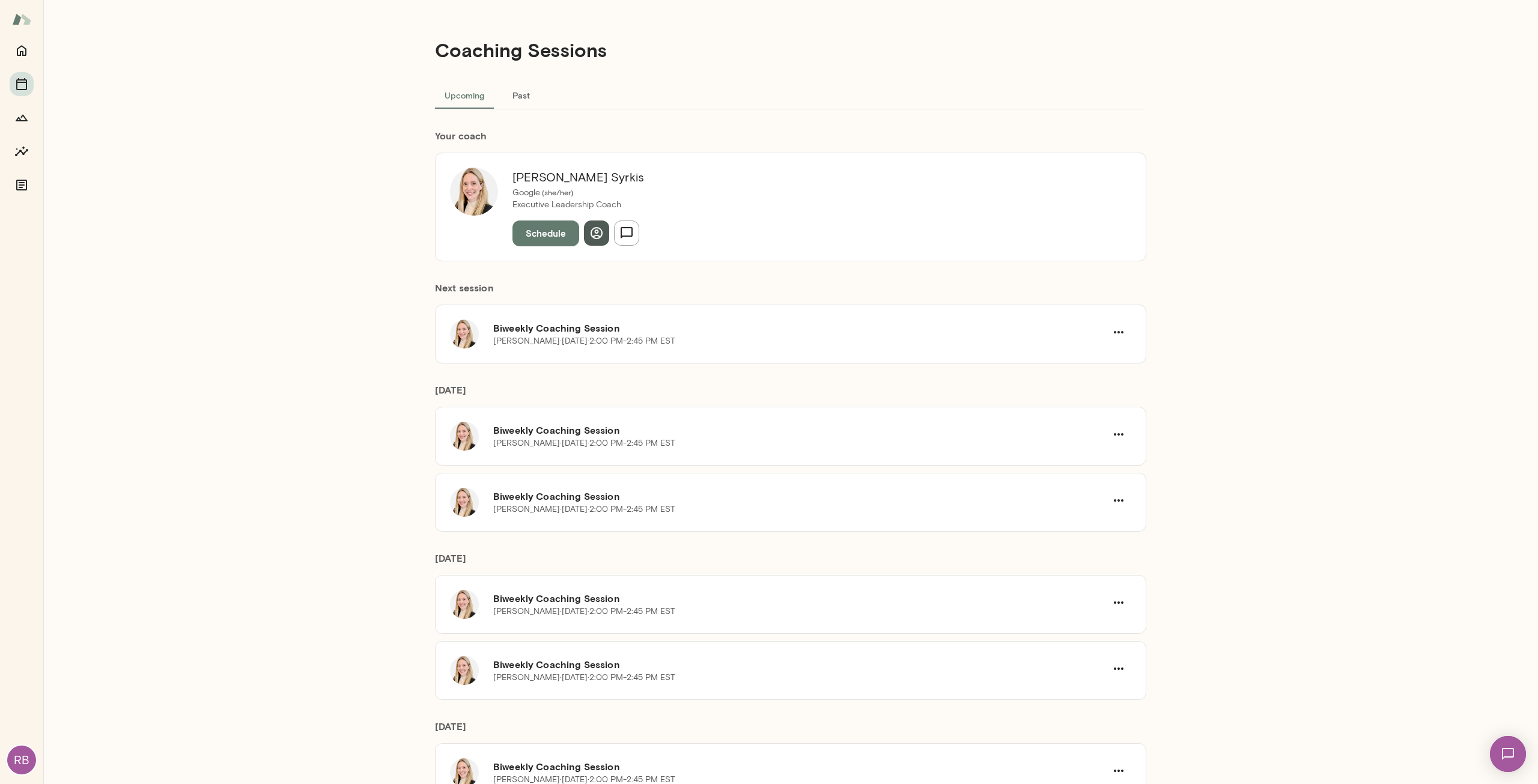
click at [590, 228] on icon "button" at bounding box center [596, 233] width 12 height 12
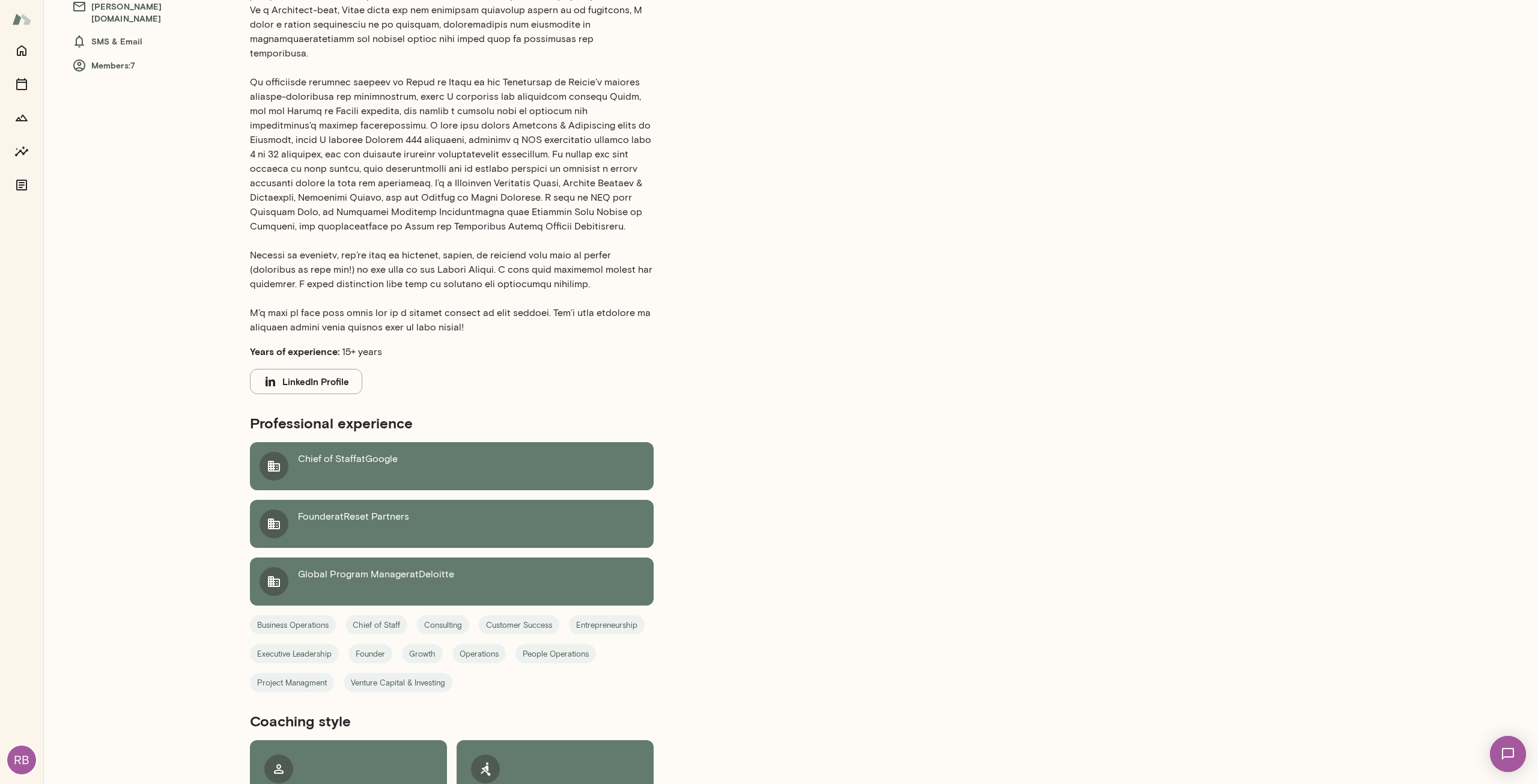
scroll to position [334, 0]
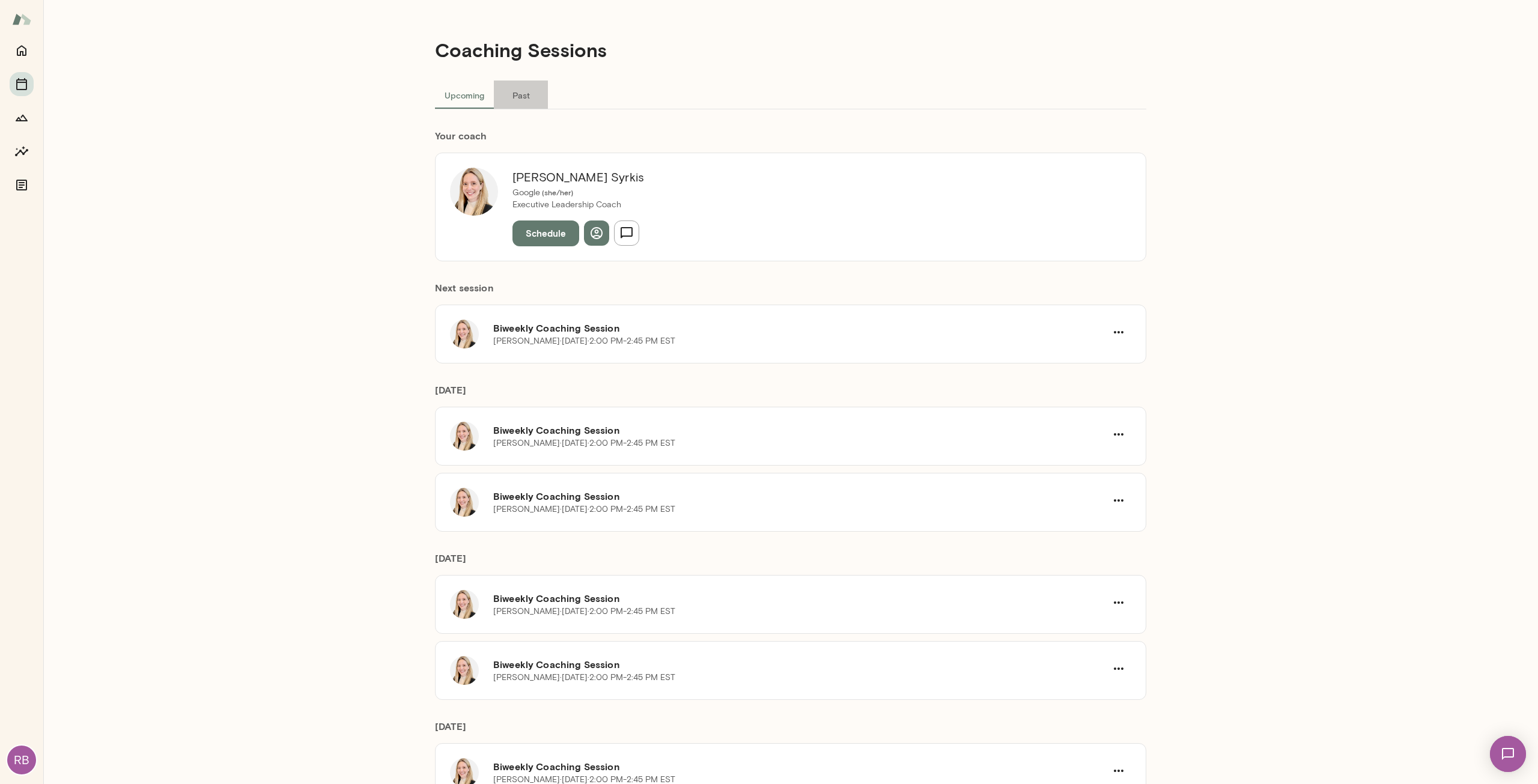
click at [511, 90] on button "Past" at bounding box center [521, 95] width 54 height 29
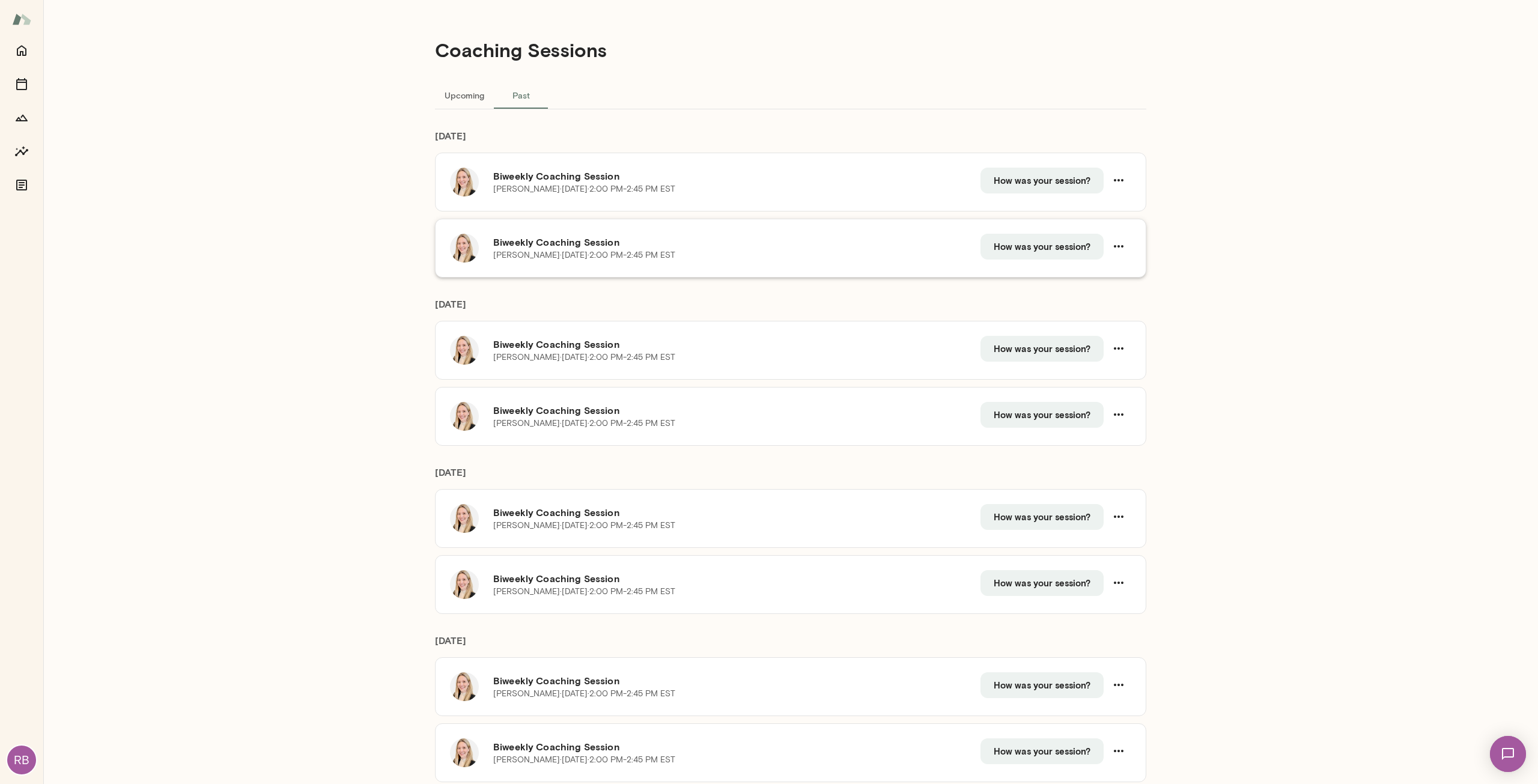
click at [876, 236] on h6 "Biweekly Coaching Session" at bounding box center [737, 242] width 487 height 14
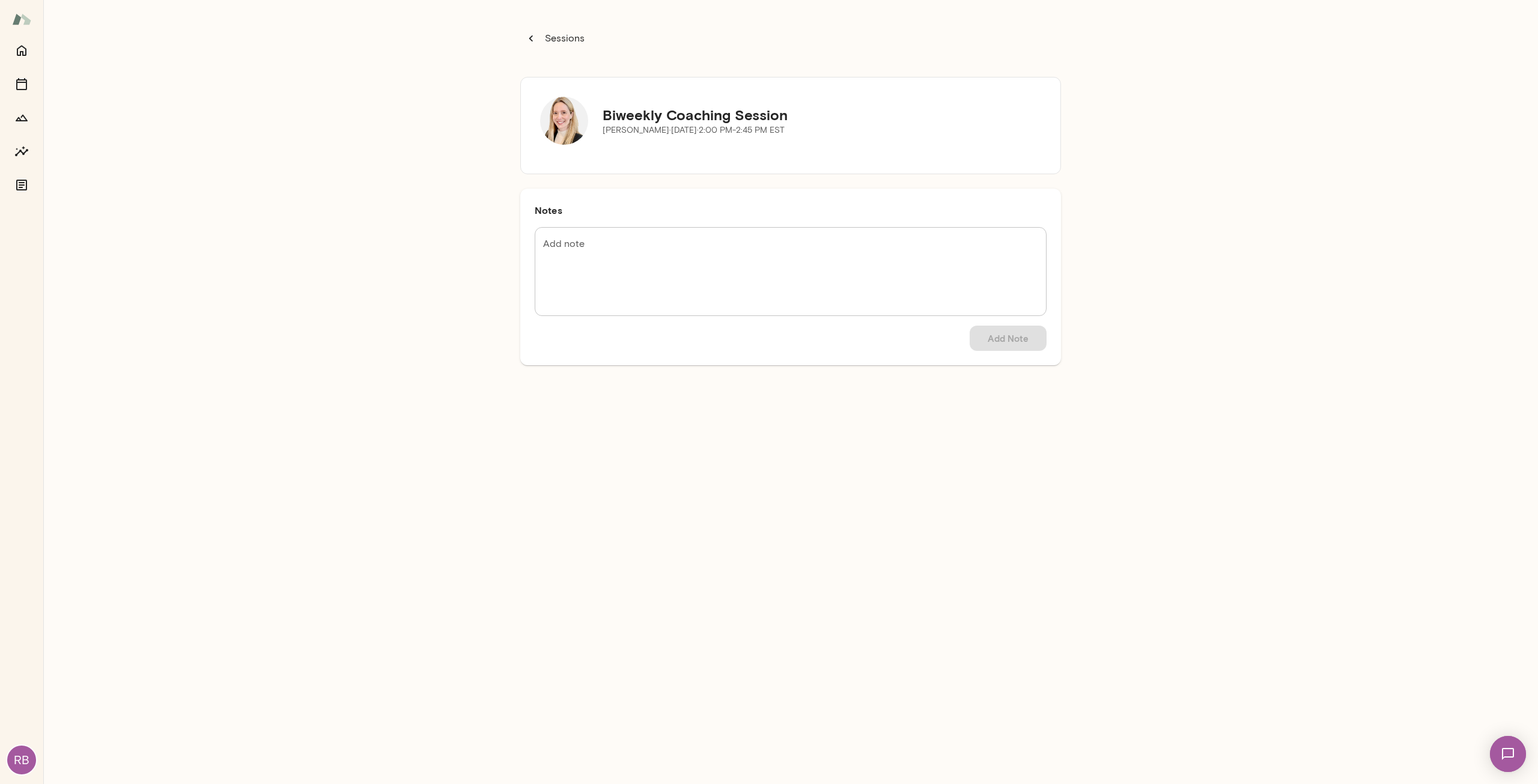
click at [541, 31] on button "Sessions" at bounding box center [555, 38] width 71 height 24
